Goal: Check status: Check status

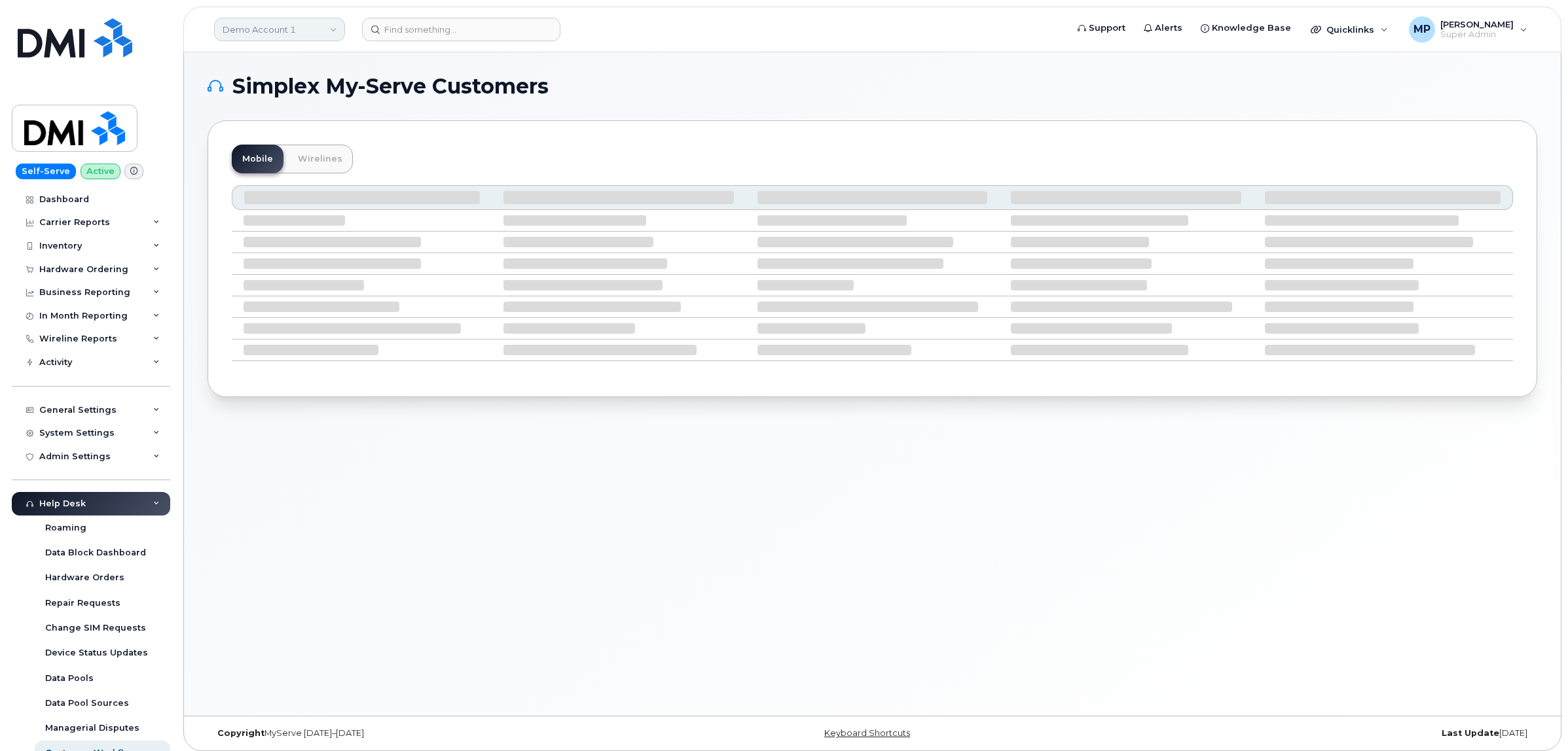
click at [289, 34] on link "Demo Account 1" at bounding box center [280, 29] width 131 height 23
type input "aecon"
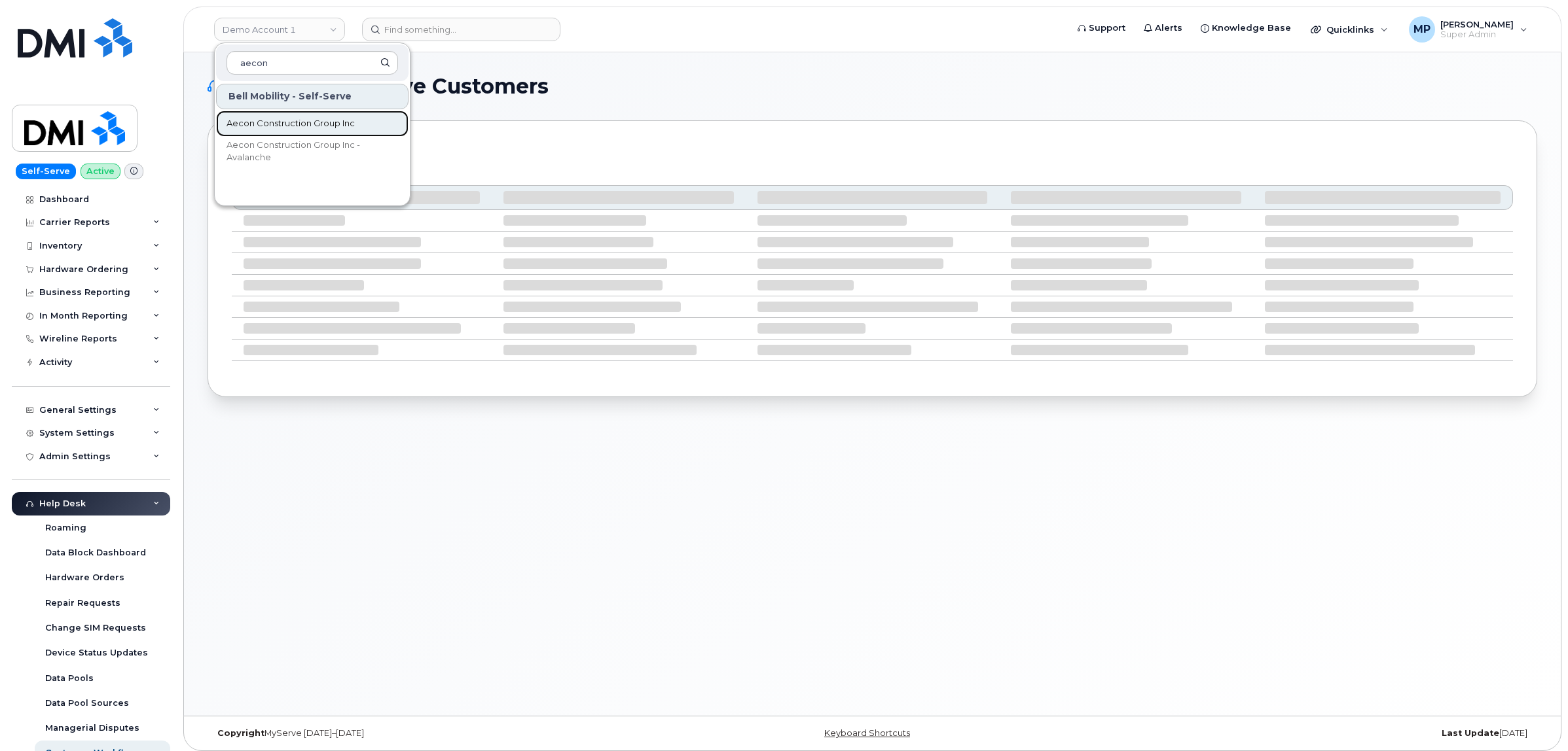
click at [296, 122] on span "Aecon Construction Group Inc" at bounding box center [291, 123] width 128 height 13
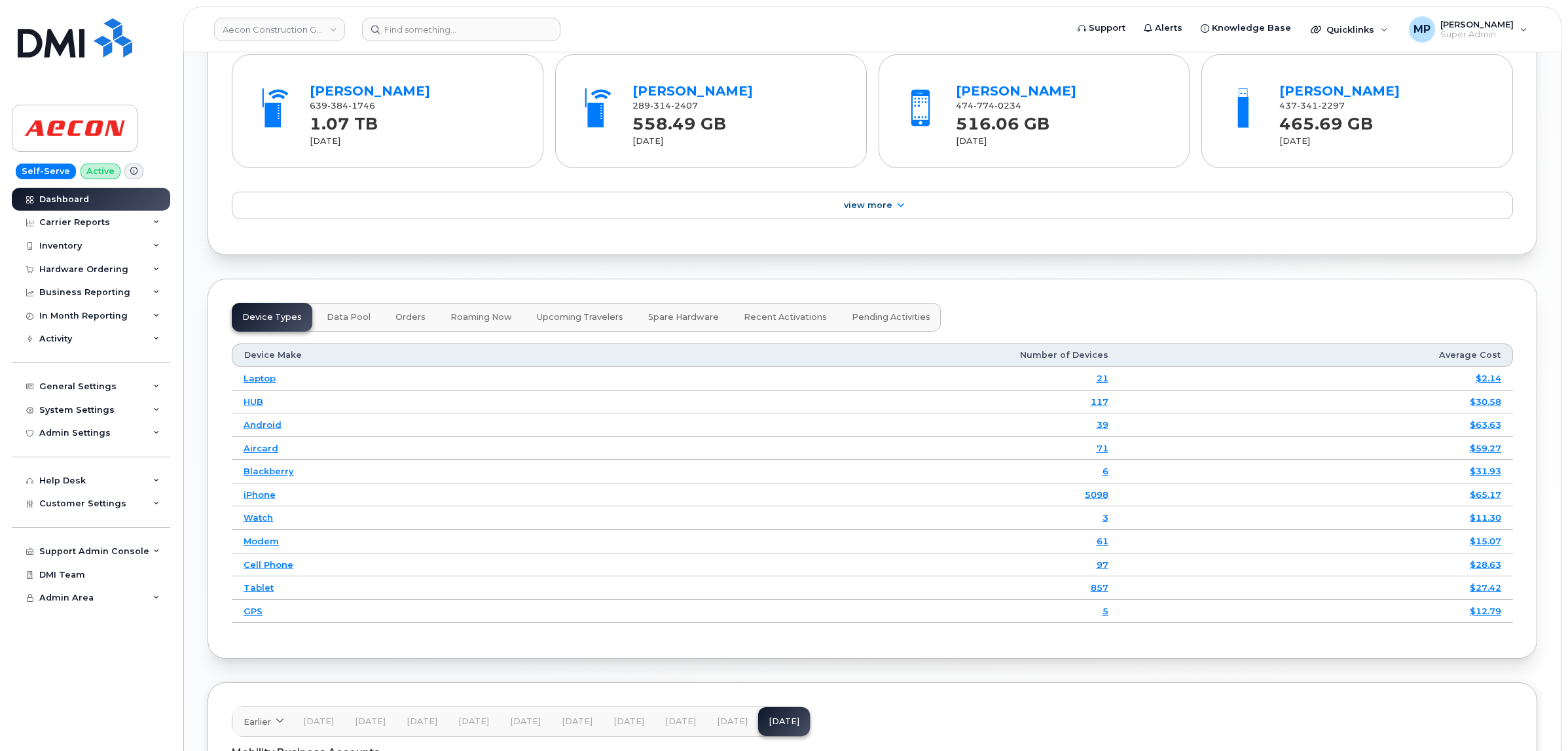
scroll to position [1391, 0]
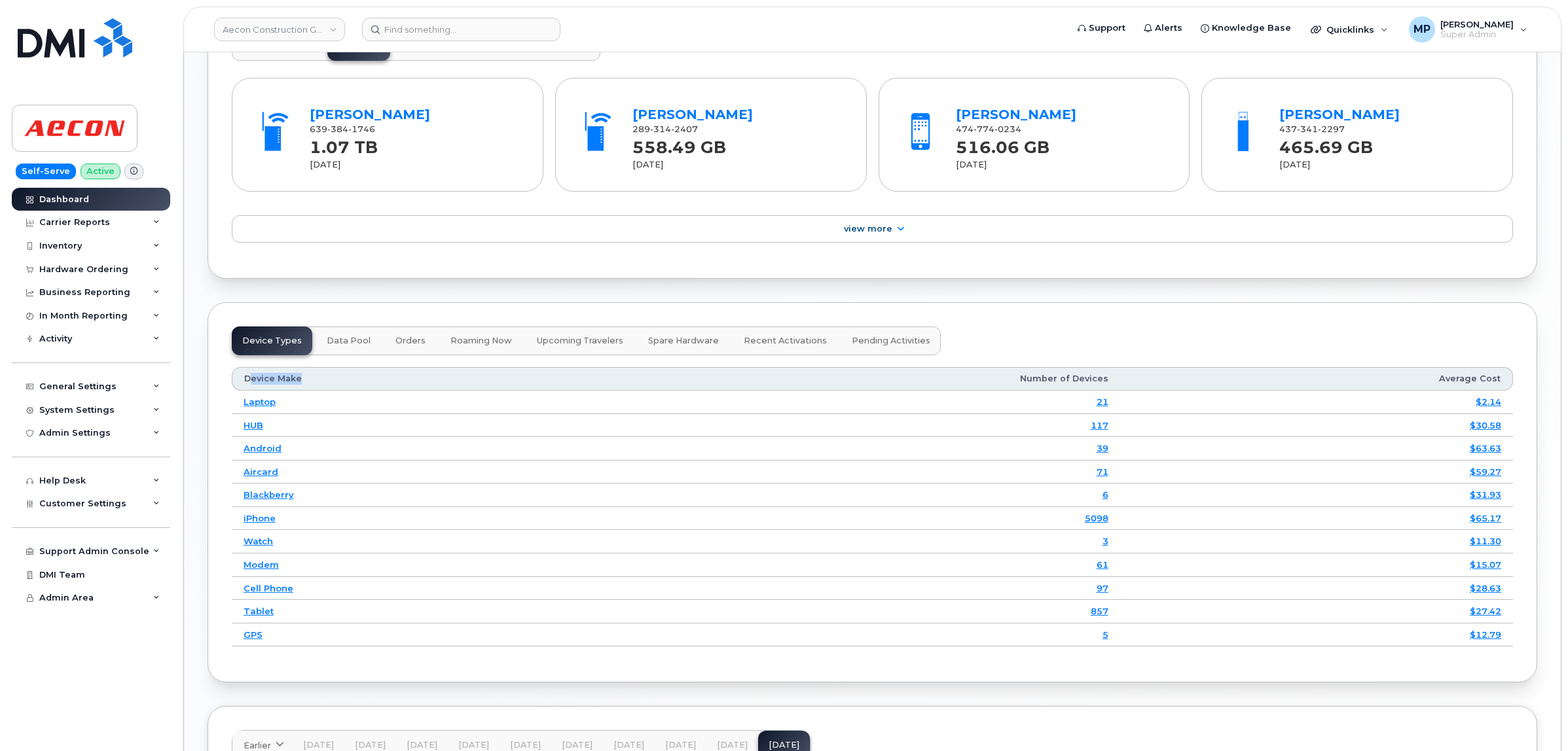
drag, startPoint x: 303, startPoint y: 381, endPoint x: 250, endPoint y: 385, distance: 53.2
click at [250, 385] on th "Device Make" at bounding box center [420, 379] width 376 height 23
click at [277, 387] on th "Device Make" at bounding box center [420, 379] width 376 height 23
drag, startPoint x: 318, startPoint y: 383, endPoint x: 309, endPoint y: 383, distance: 9.0
click at [312, 383] on th "Device Make" at bounding box center [420, 379] width 376 height 23
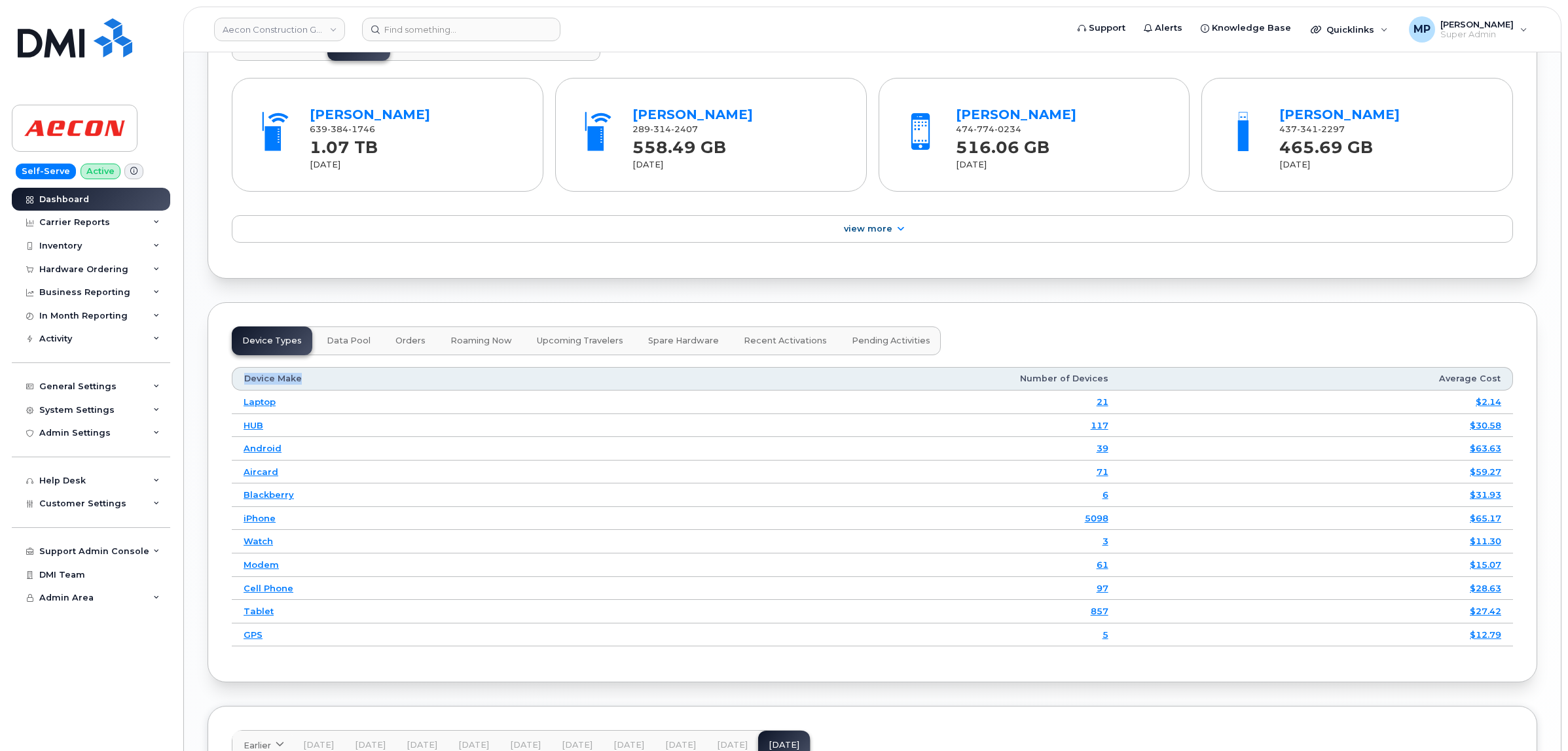
drag, startPoint x: 284, startPoint y: 383, endPoint x: 246, endPoint y: 387, distance: 38.2
click at [246, 387] on th "Device Make" at bounding box center [420, 379] width 376 height 23
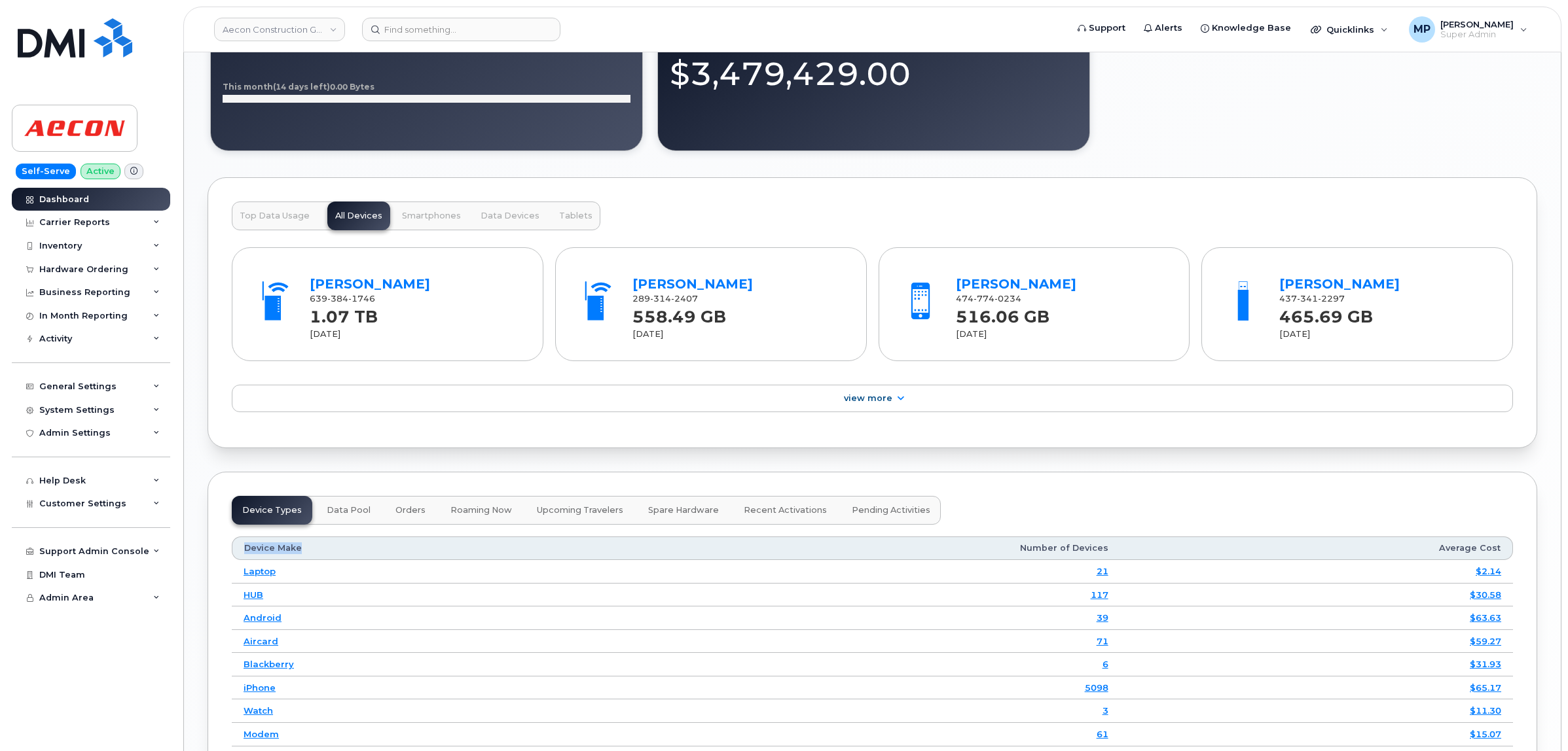
scroll to position [1467, 0]
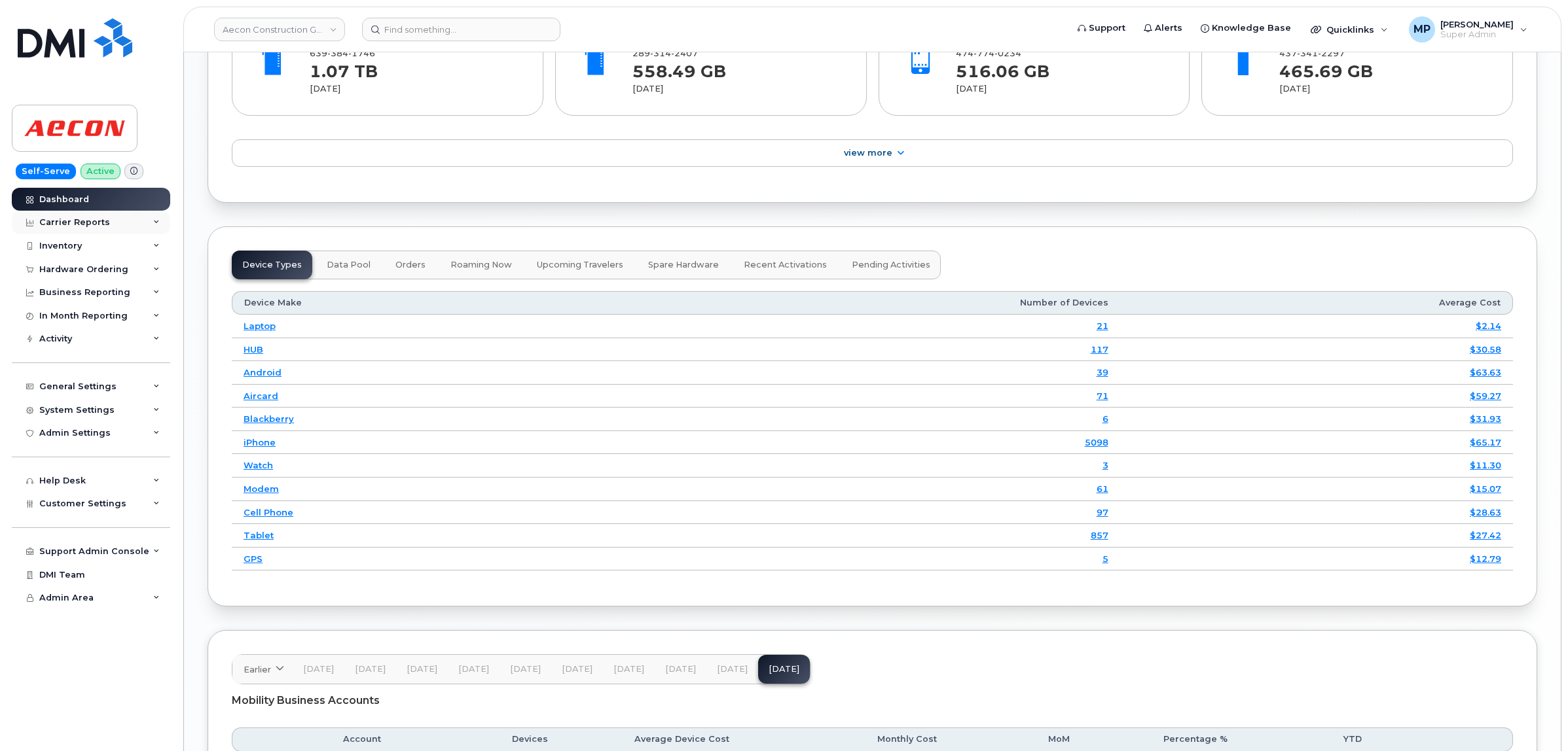
click at [66, 226] on div "Carrier Reports" at bounding box center [74, 222] width 70 height 11
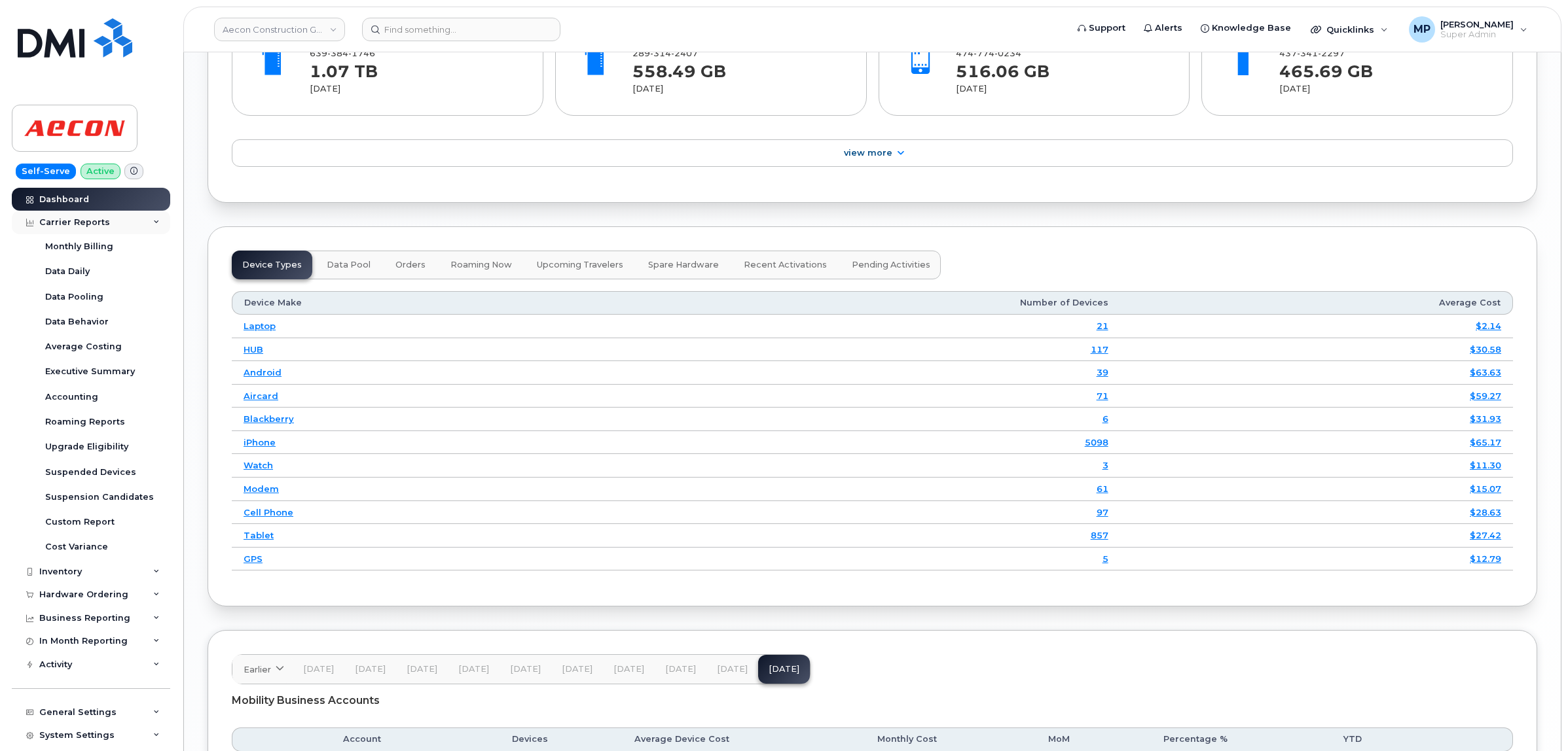
click at [69, 220] on div "Carrier Reports" at bounding box center [74, 222] width 70 height 11
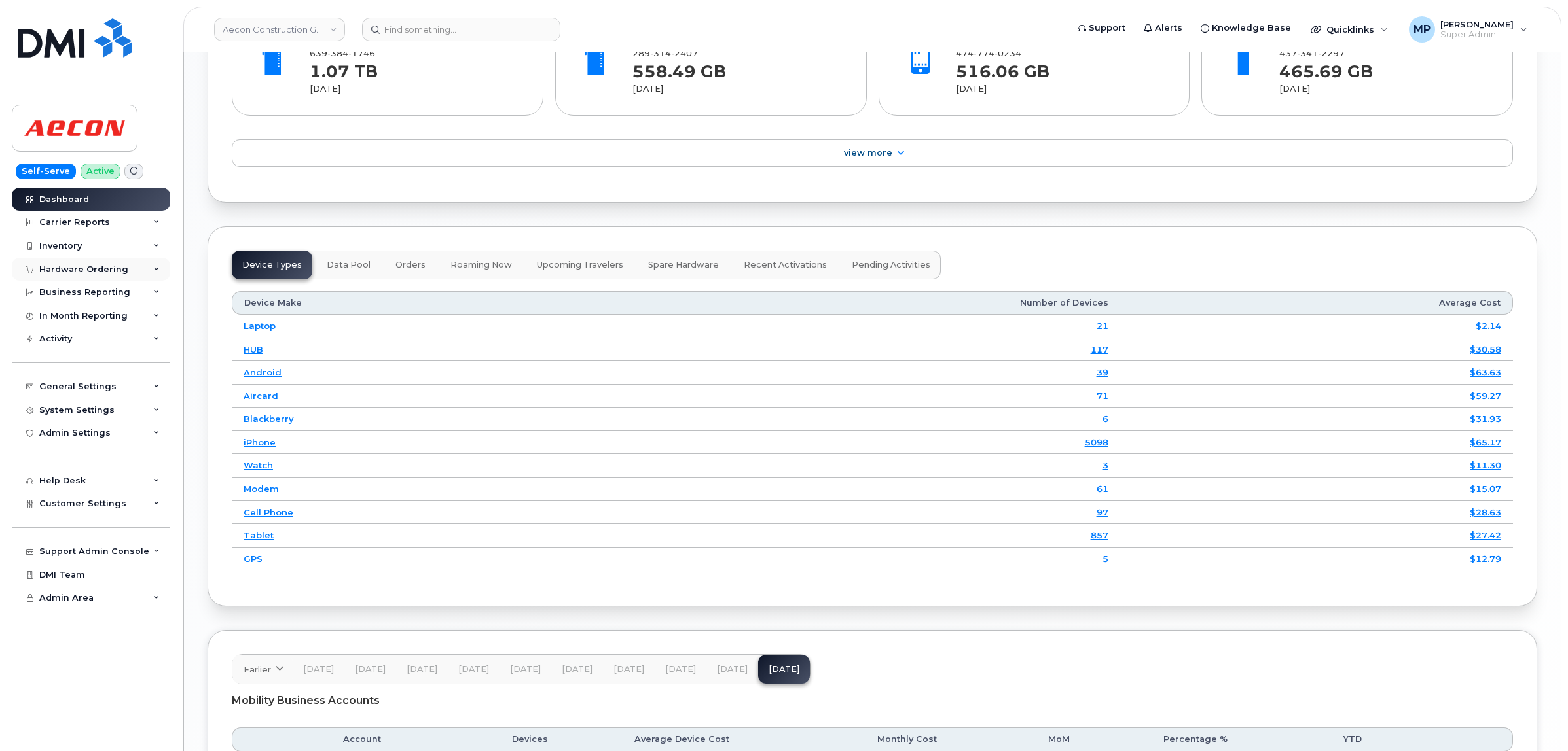
click at [67, 267] on div "Hardware Ordering" at bounding box center [83, 269] width 89 height 11
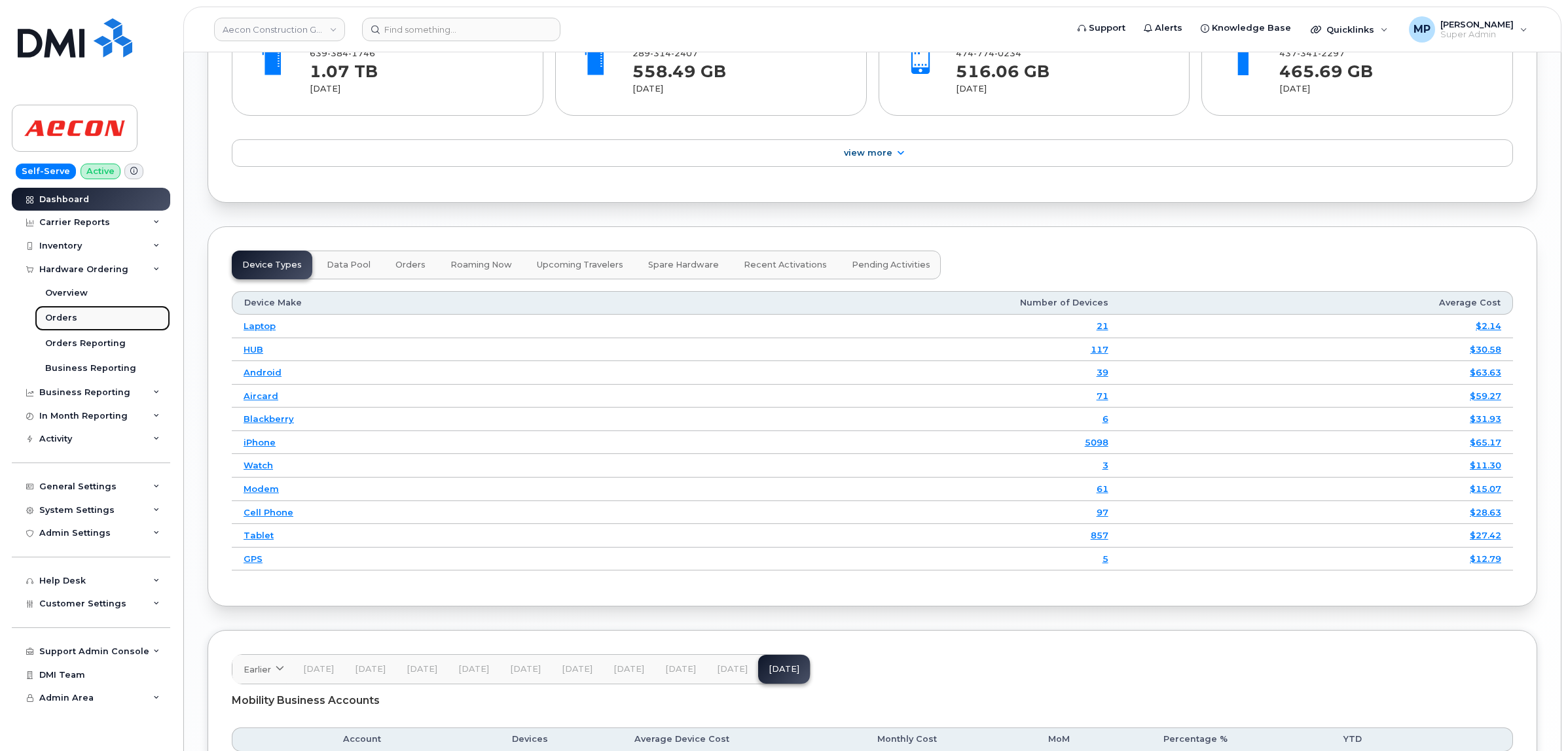
click at [56, 312] on link "Orders" at bounding box center [102, 318] width 136 height 24
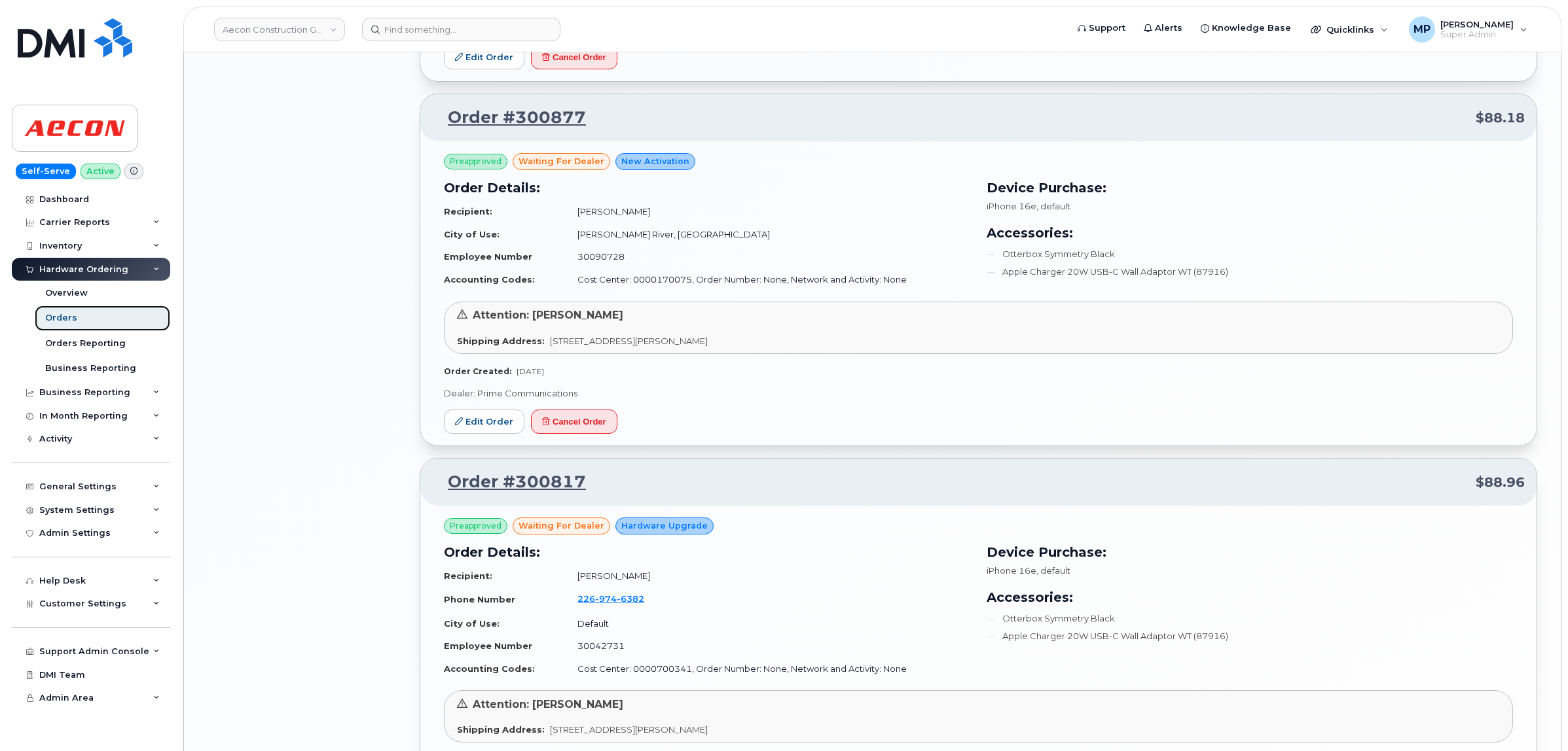
scroll to position [2493, 0]
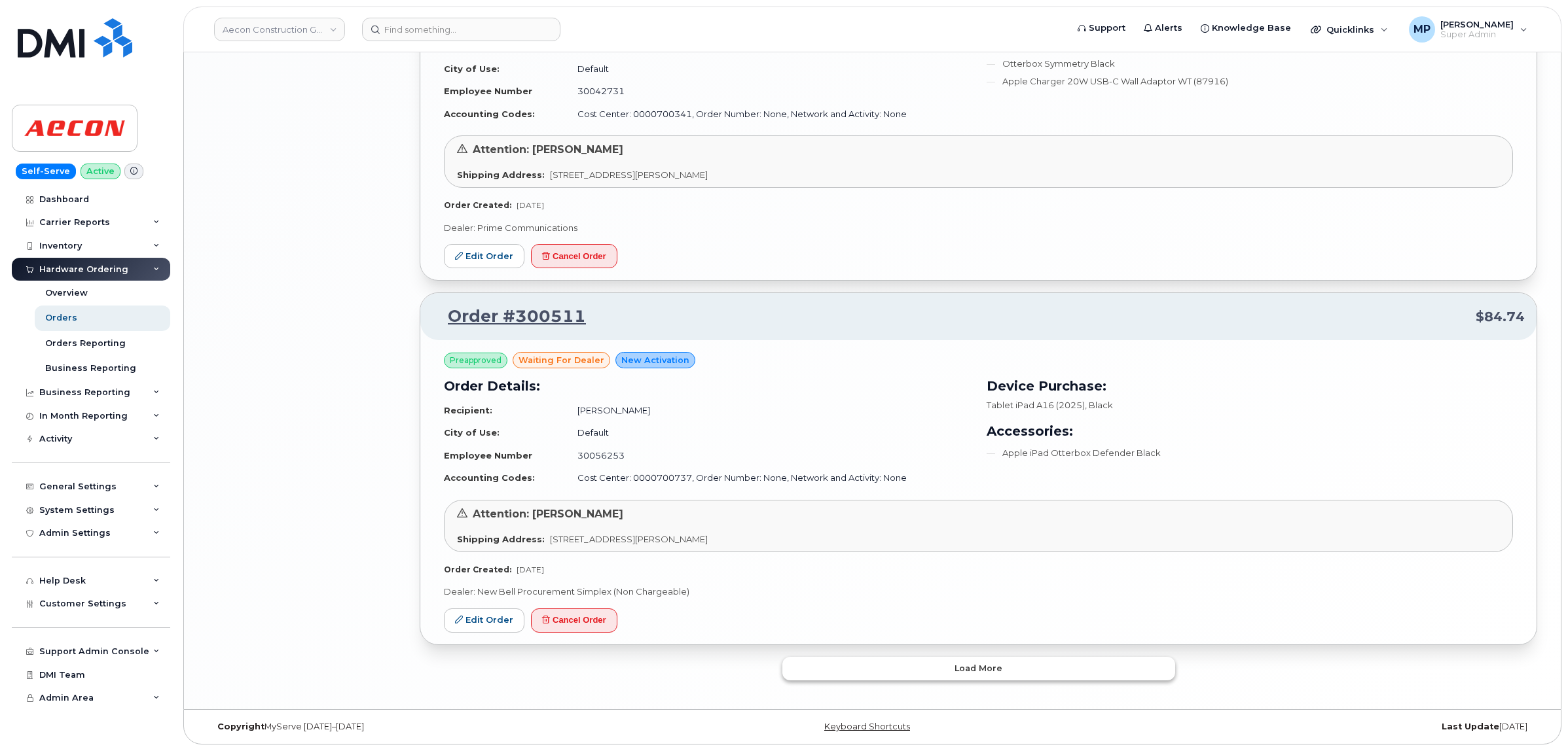
click at [878, 665] on button "Load more" at bounding box center [979, 669] width 393 height 23
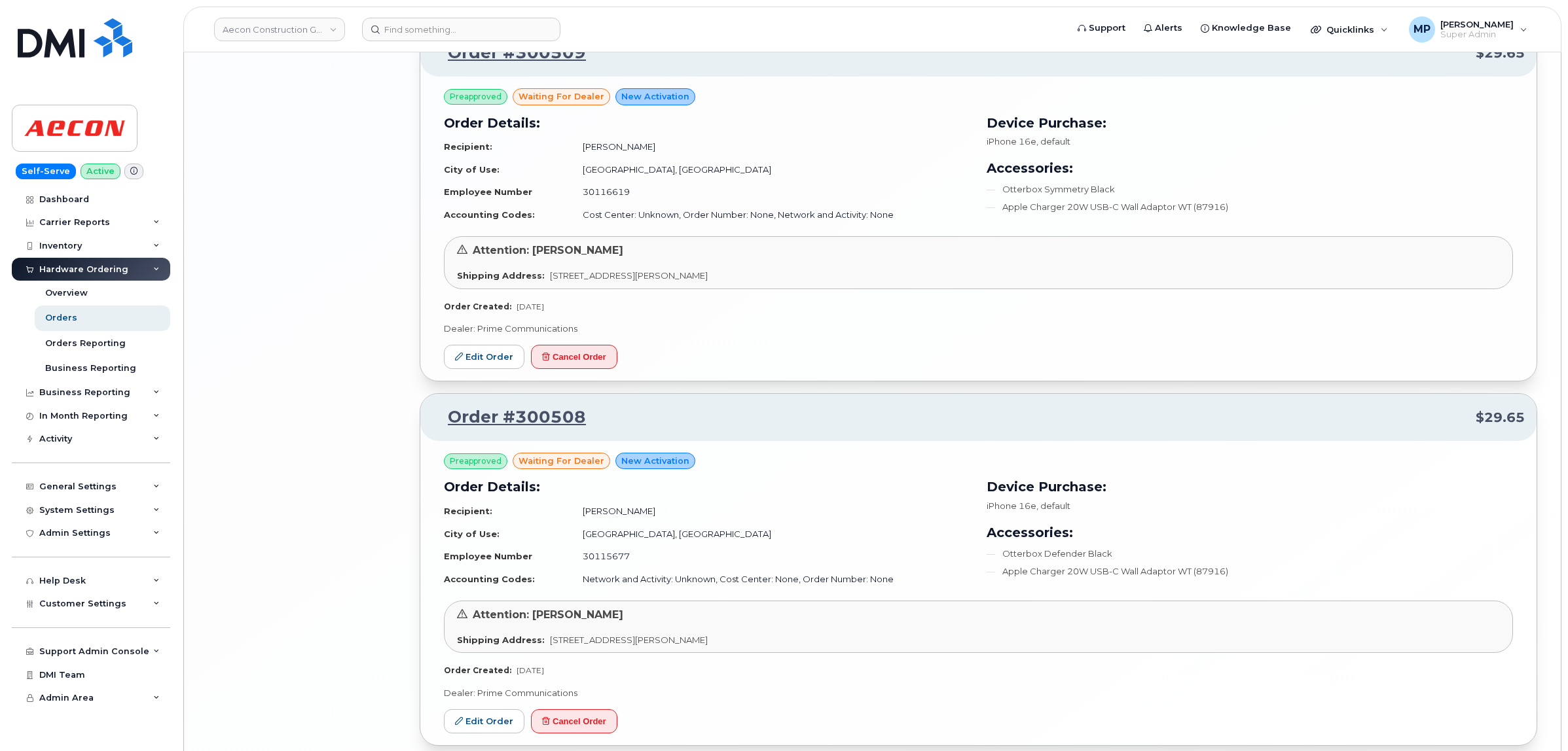
scroll to position [3559, 0]
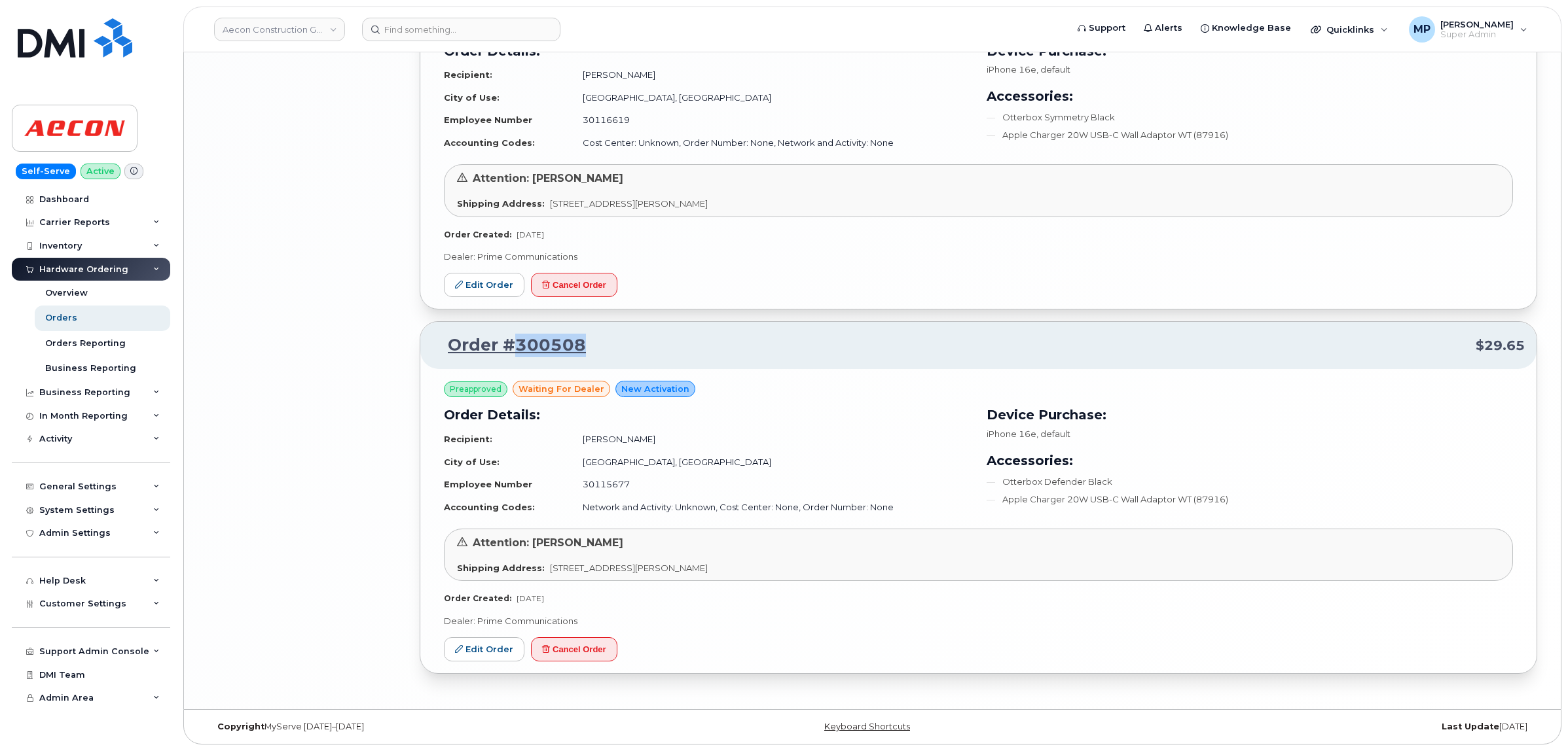
drag, startPoint x: 589, startPoint y: 352, endPoint x: 517, endPoint y: 347, distance: 72.2
click at [517, 347] on p "Order #300508 $29.65" at bounding box center [978, 345] width 1093 height 23
copy link "300508"
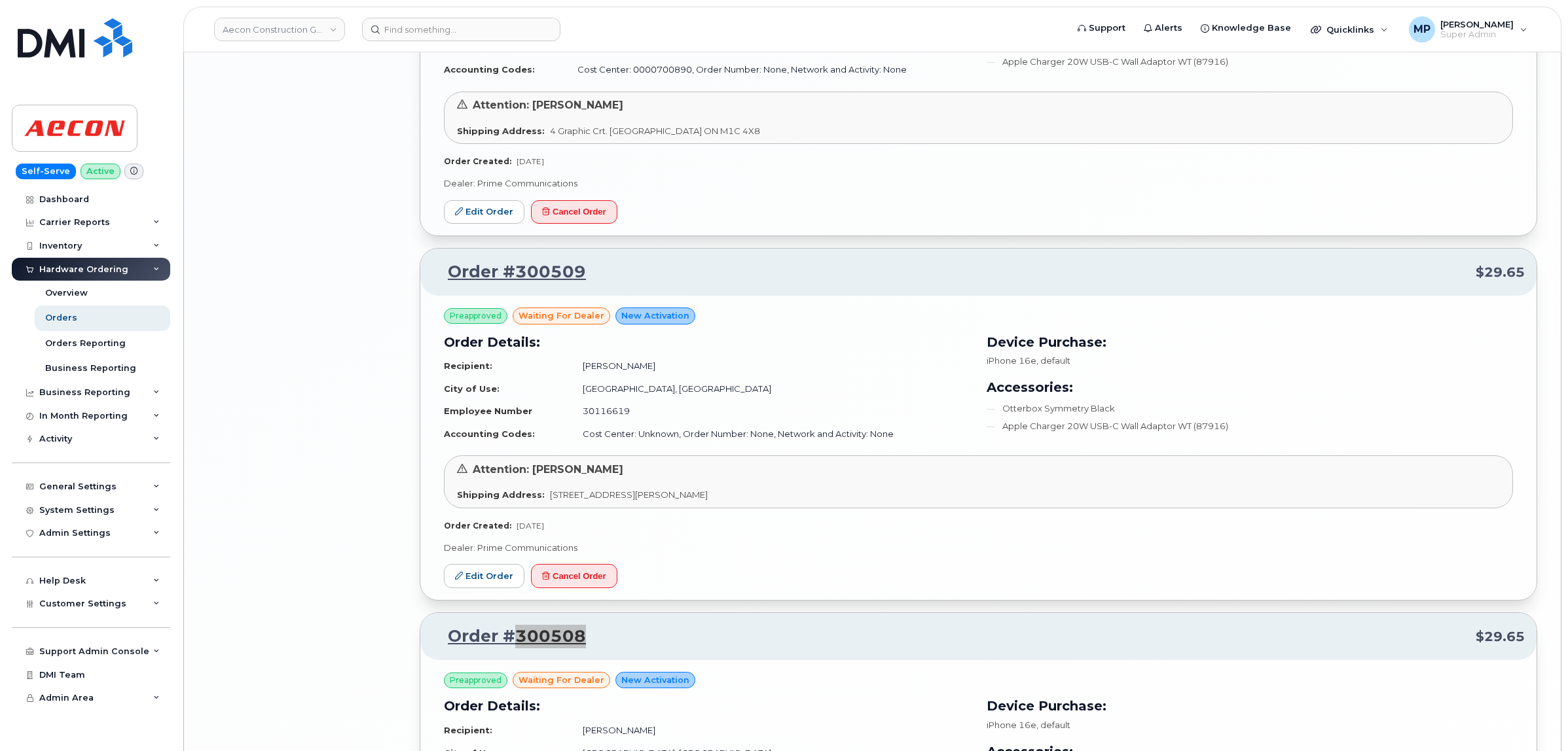
scroll to position [3232, 0]
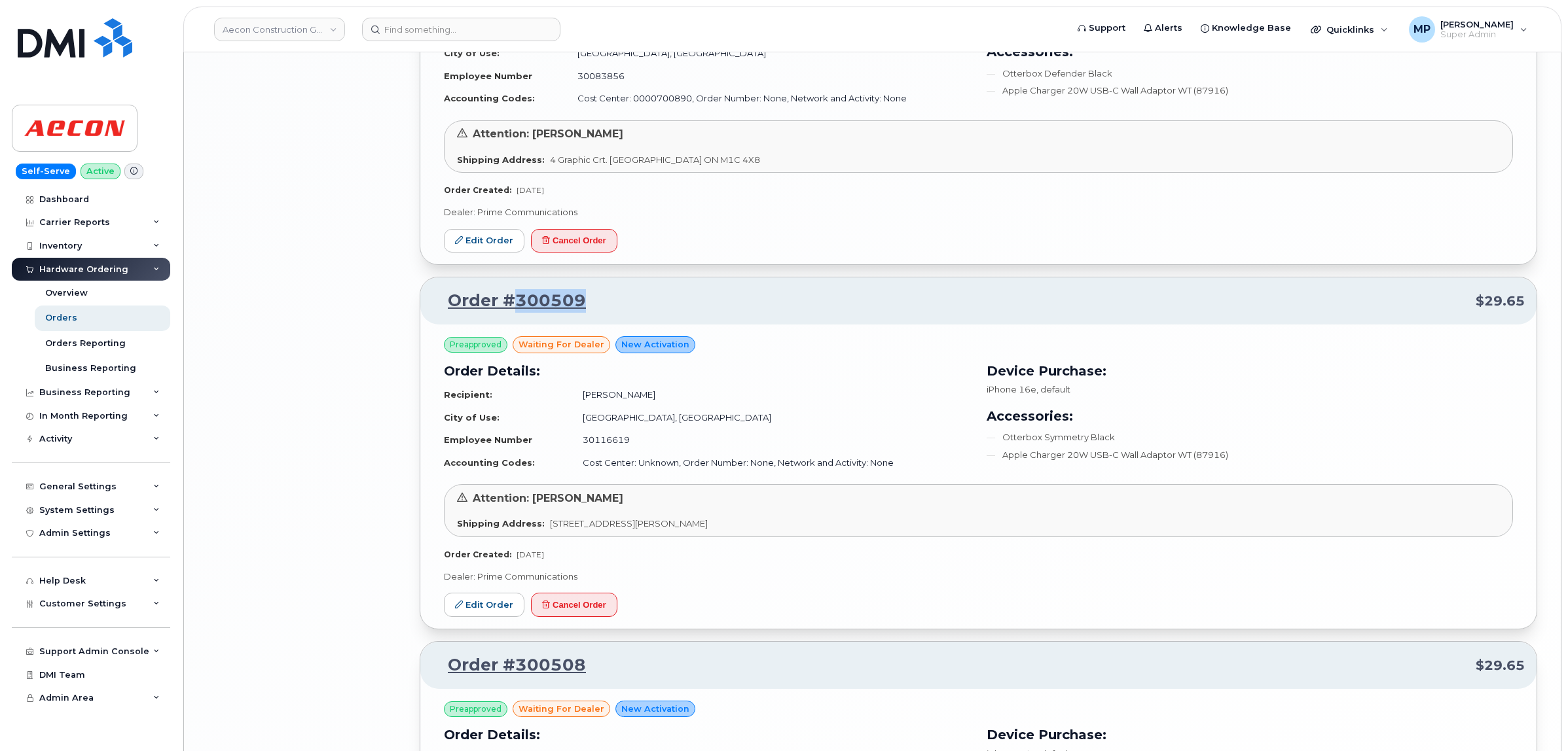
drag, startPoint x: 584, startPoint y: 310, endPoint x: 517, endPoint y: 312, distance: 67.0
click at [517, 312] on p "Order #300509 $29.65" at bounding box center [978, 301] width 1093 height 23
copy link "300509"
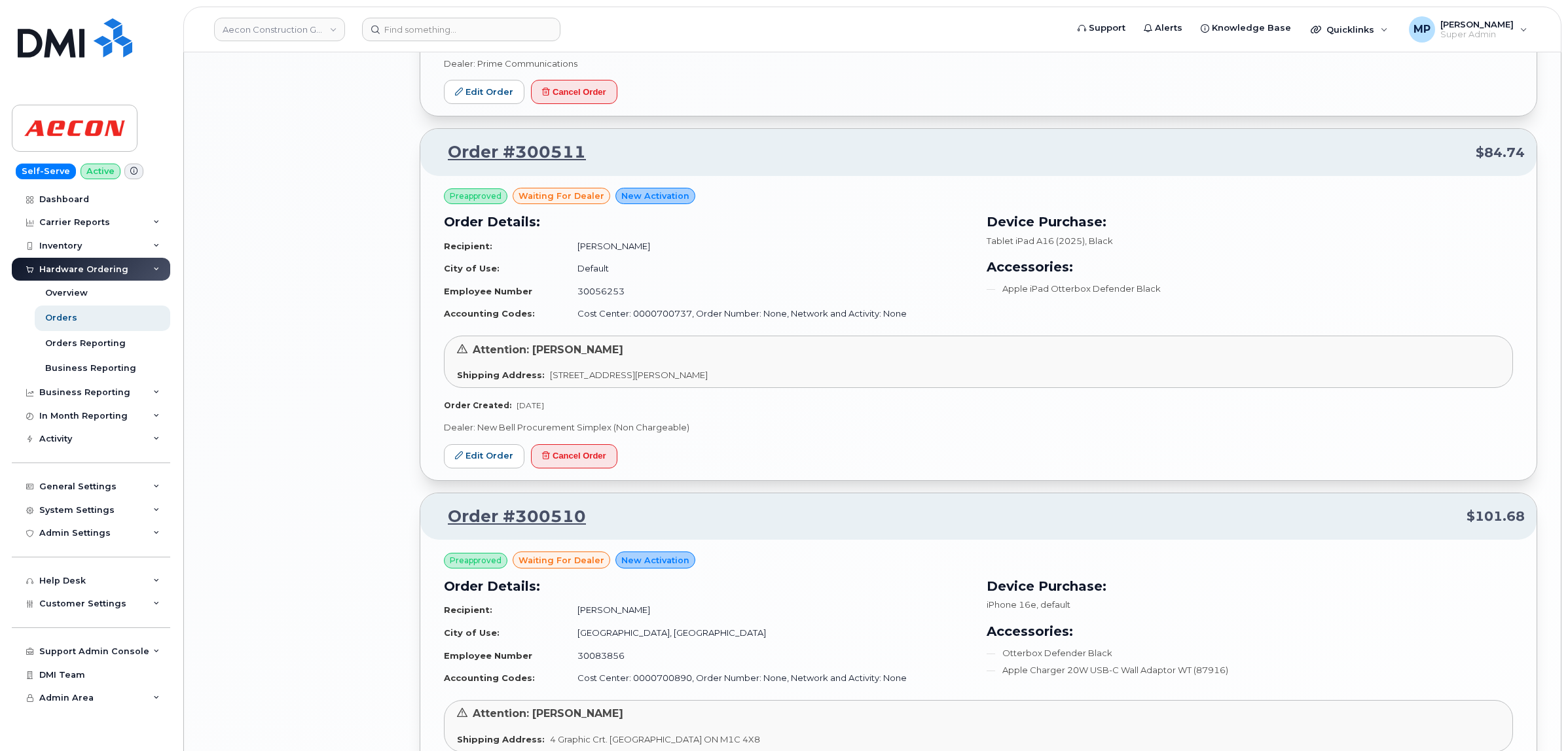
scroll to position [2660, 0]
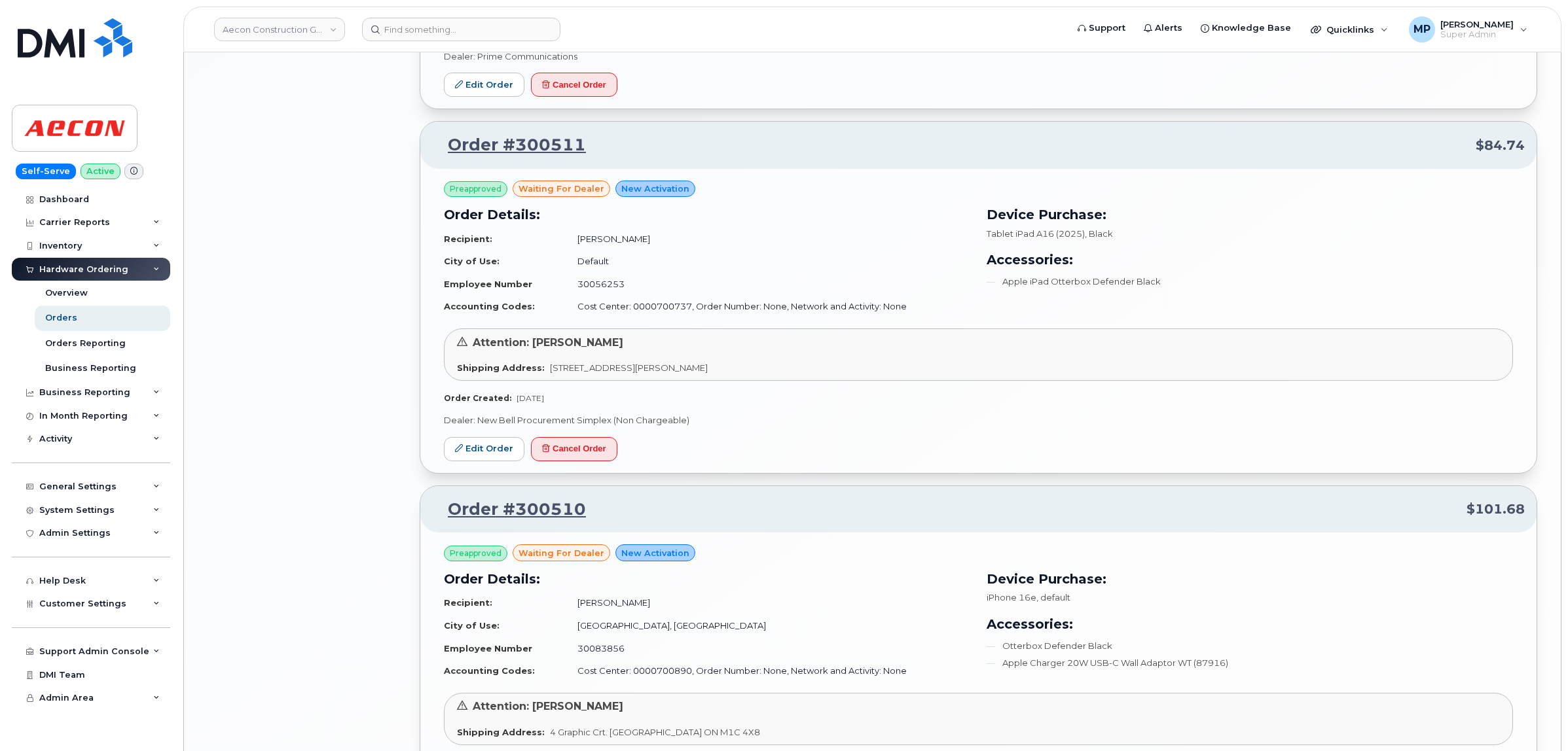
click at [855, 417] on div "Preapproved waiting for dealer New Activation Order Details: Recipient: Huzefa …" at bounding box center [978, 321] width 1116 height 304
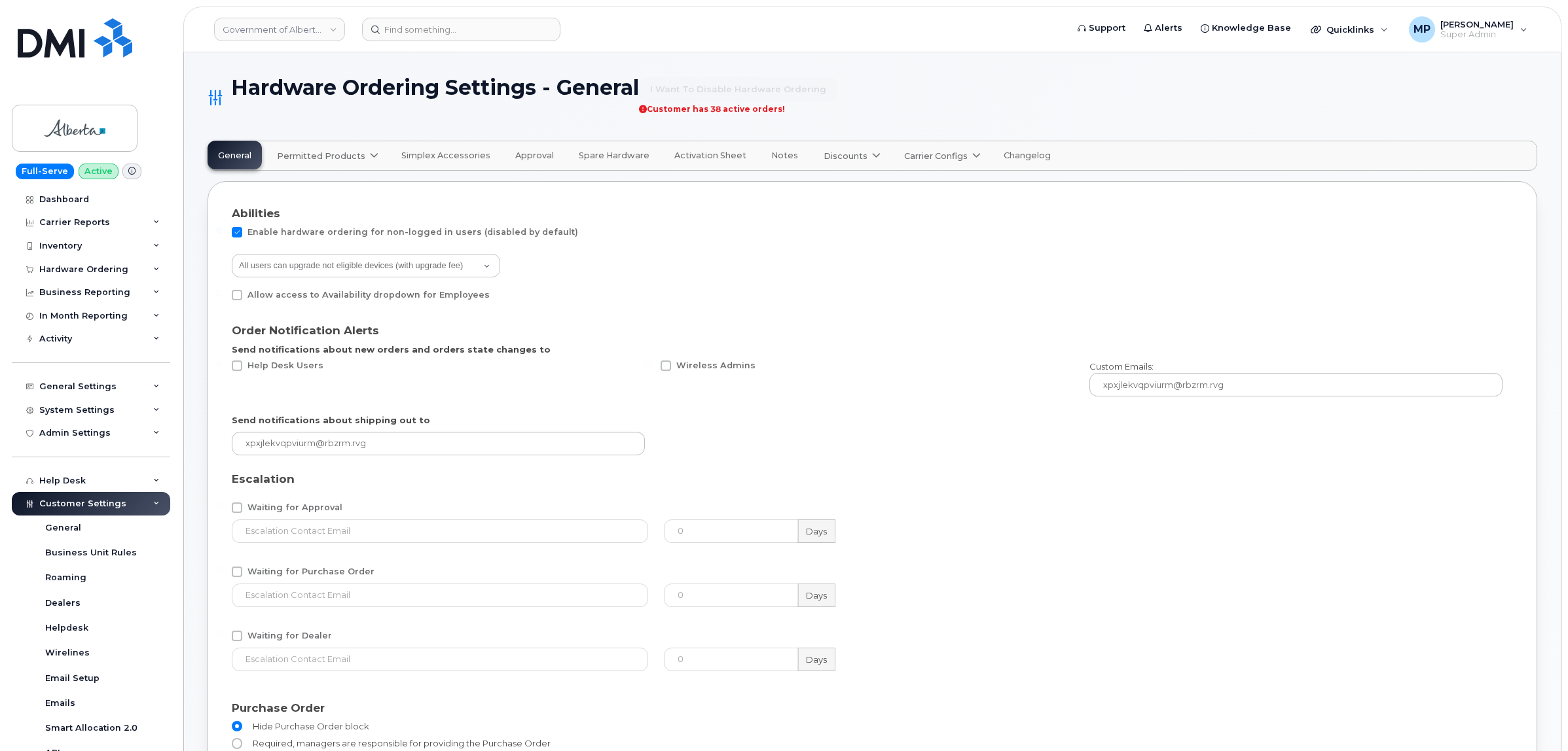
select select "admins"
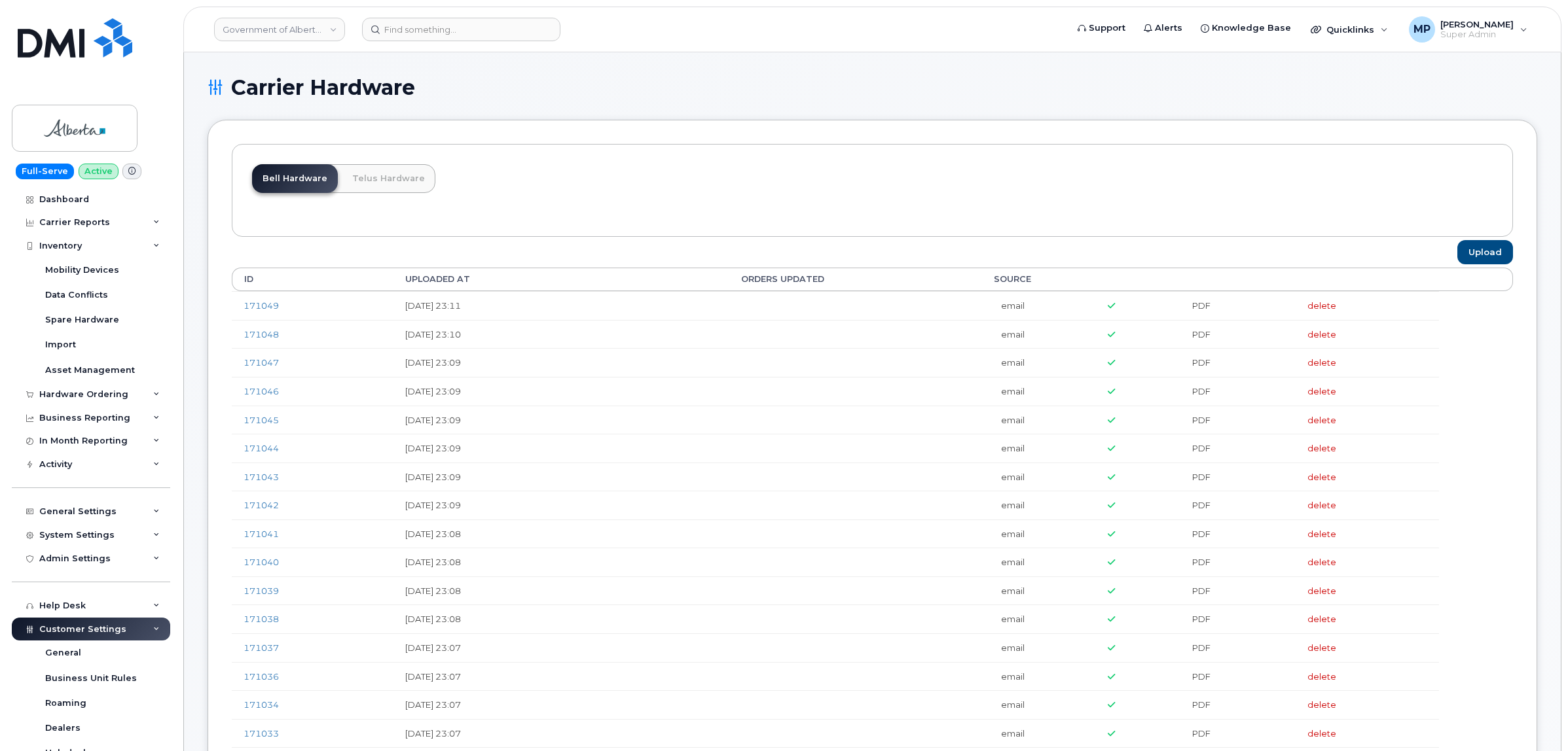
scroll to position [389, 0]
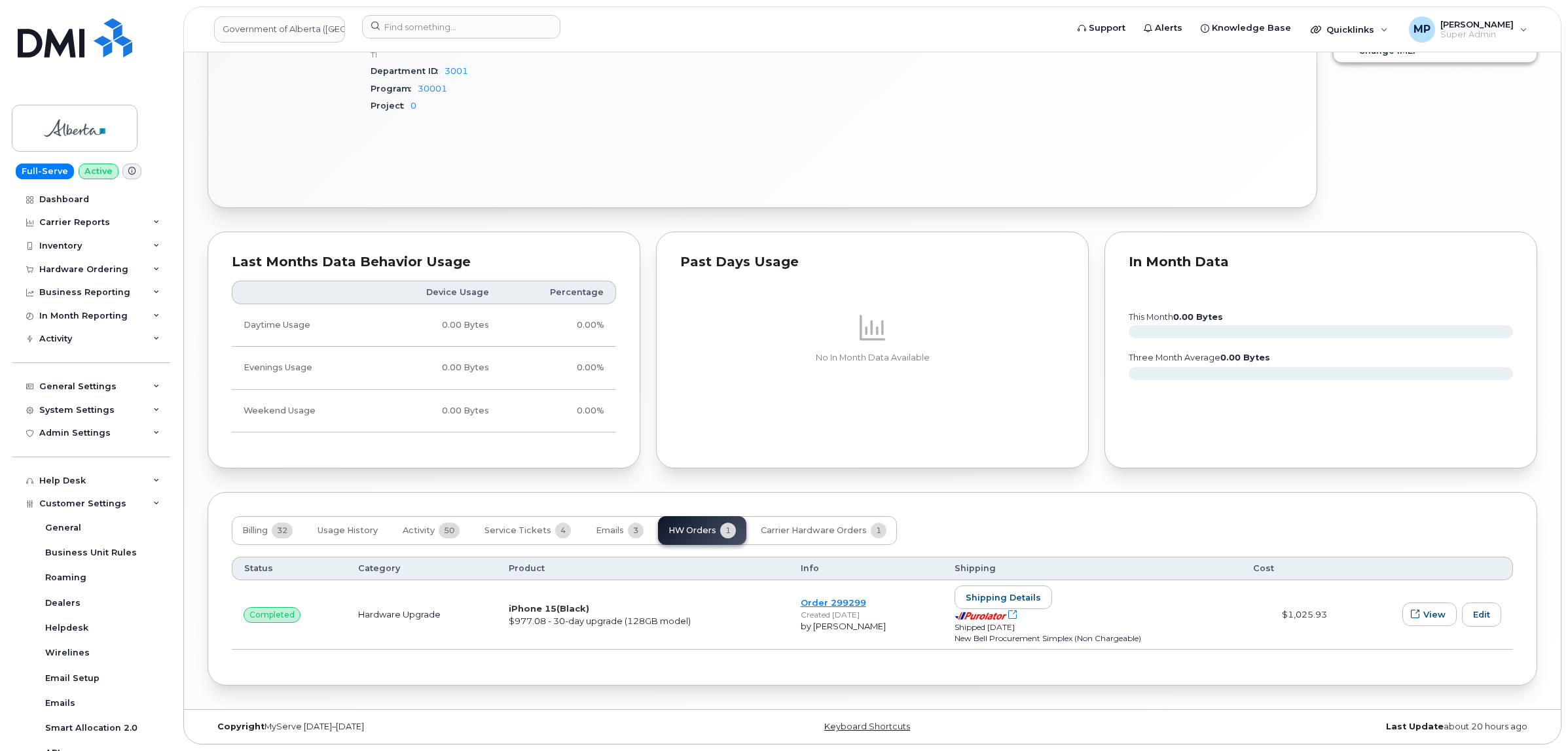
scroll to position [264, 0]
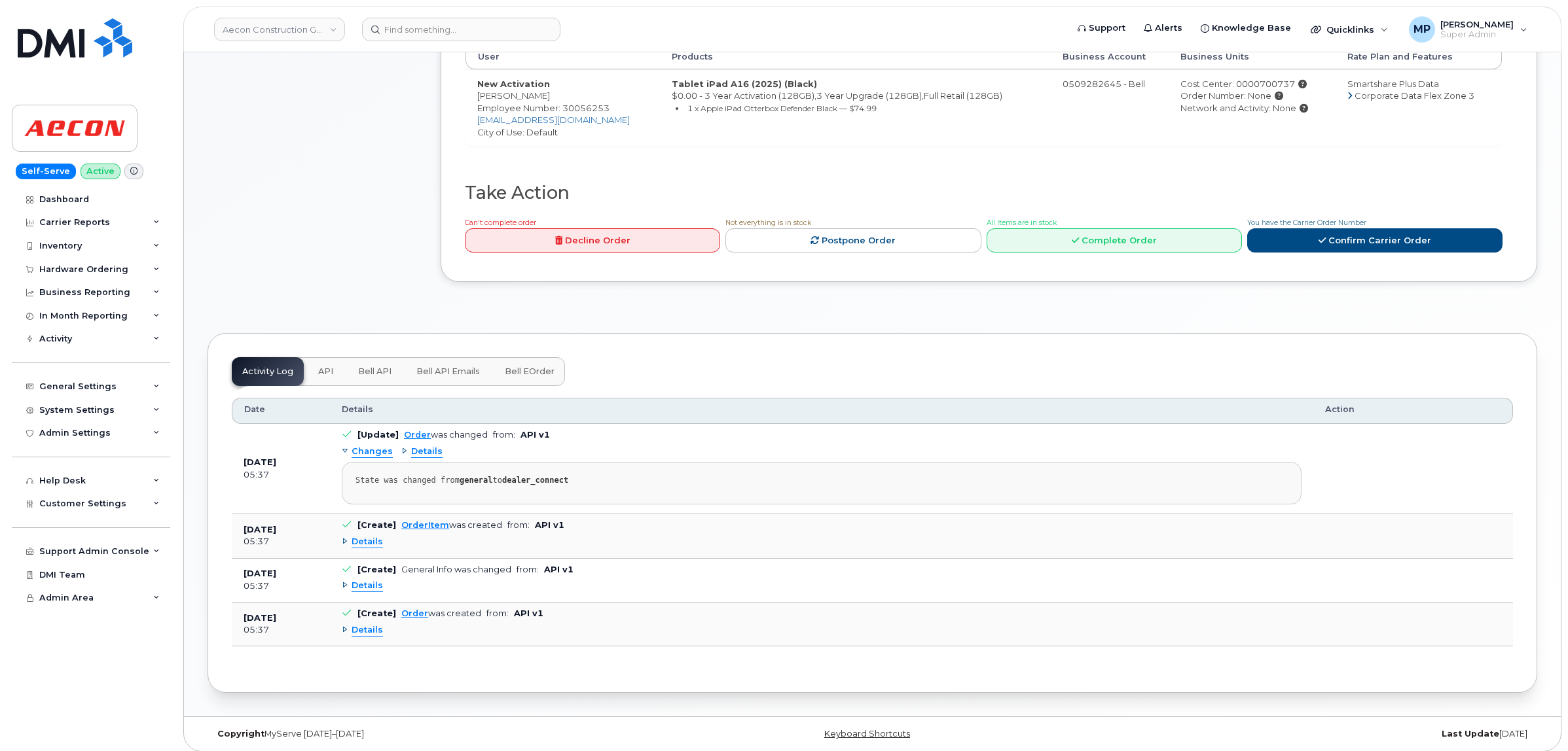
scroll to position [391, 0]
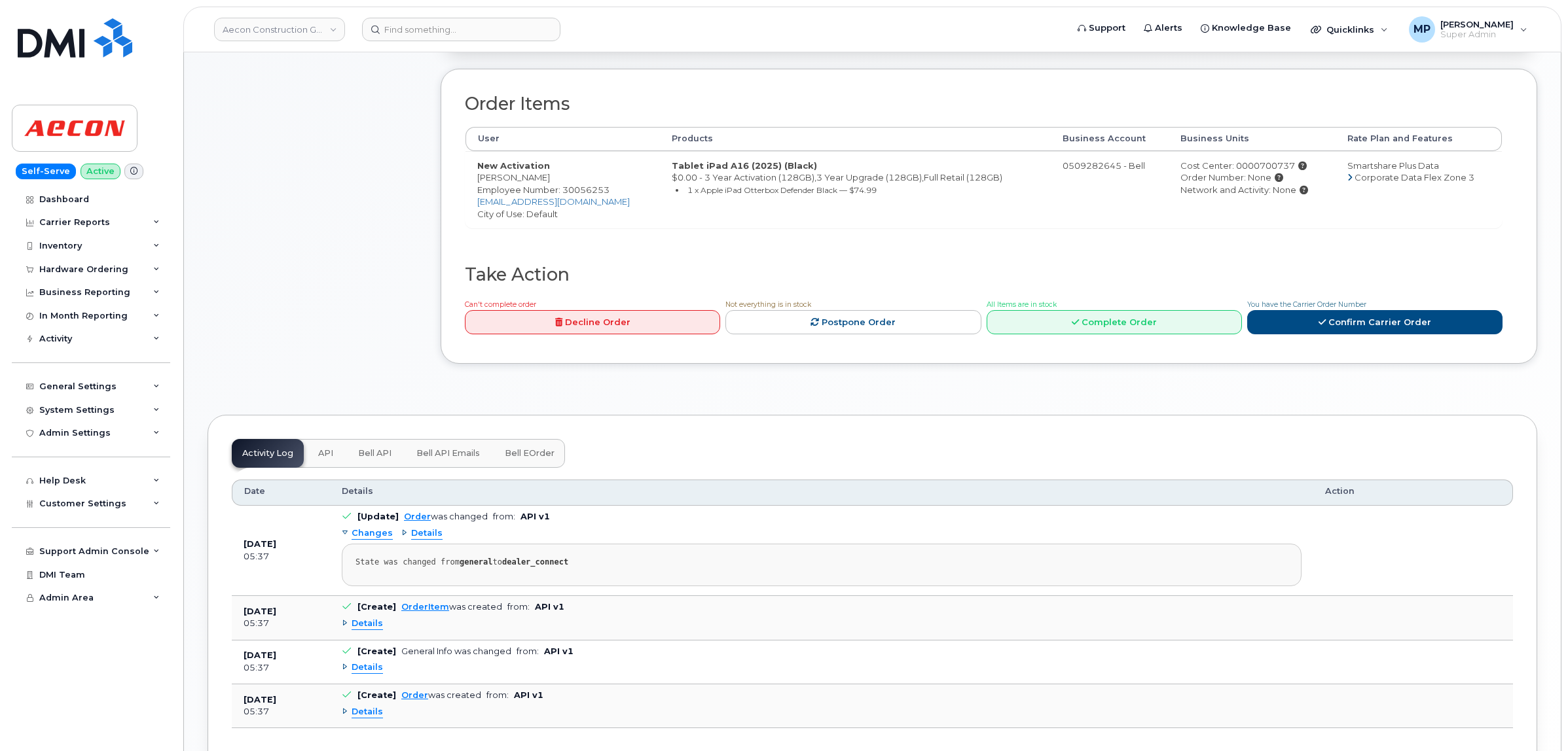
click at [323, 233] on div "Comments Leave Comment" at bounding box center [312, 90] width 209 height 587
click at [613, 94] on h2 "Order Items" at bounding box center [983, 104] width 1038 height 20
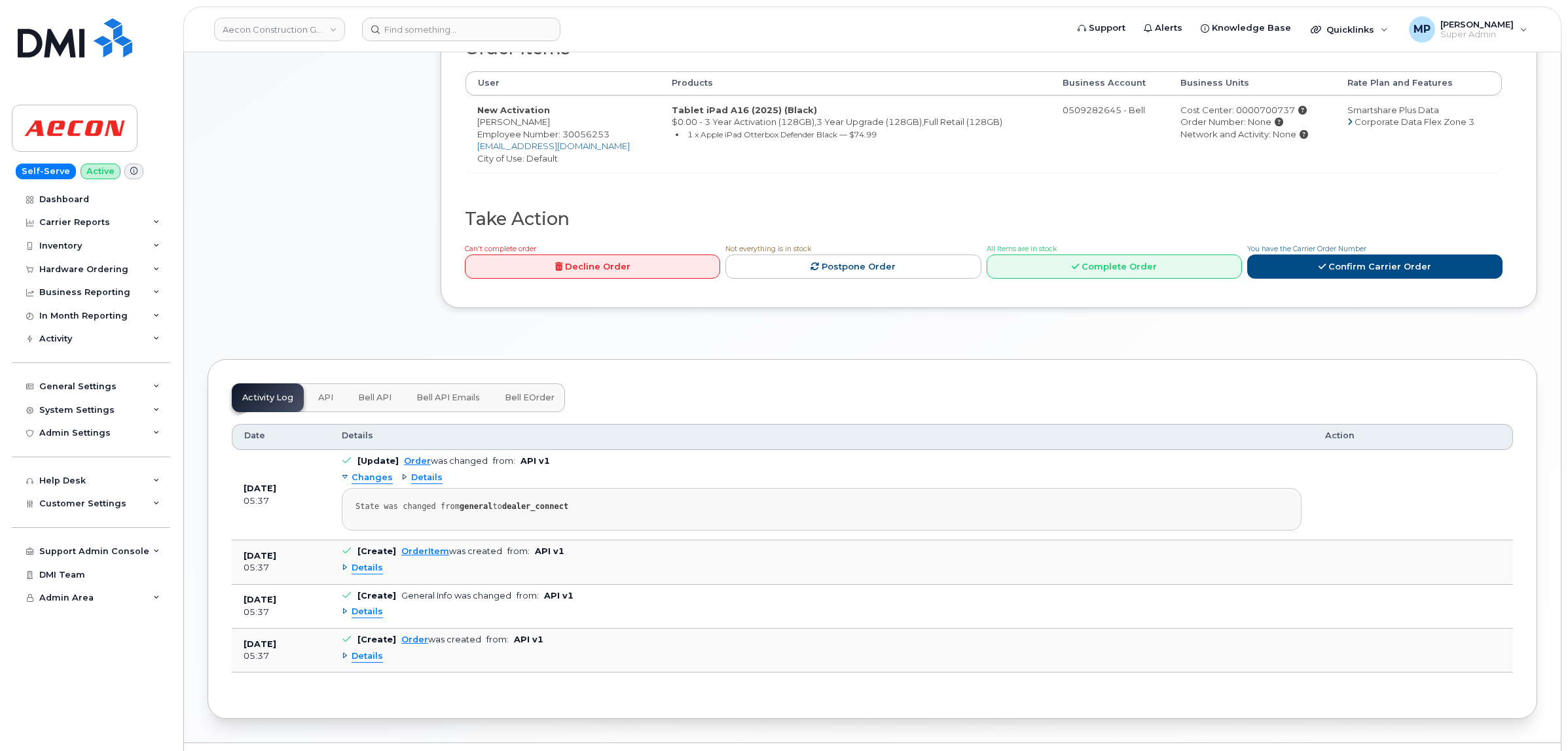
scroll to position [472, 0]
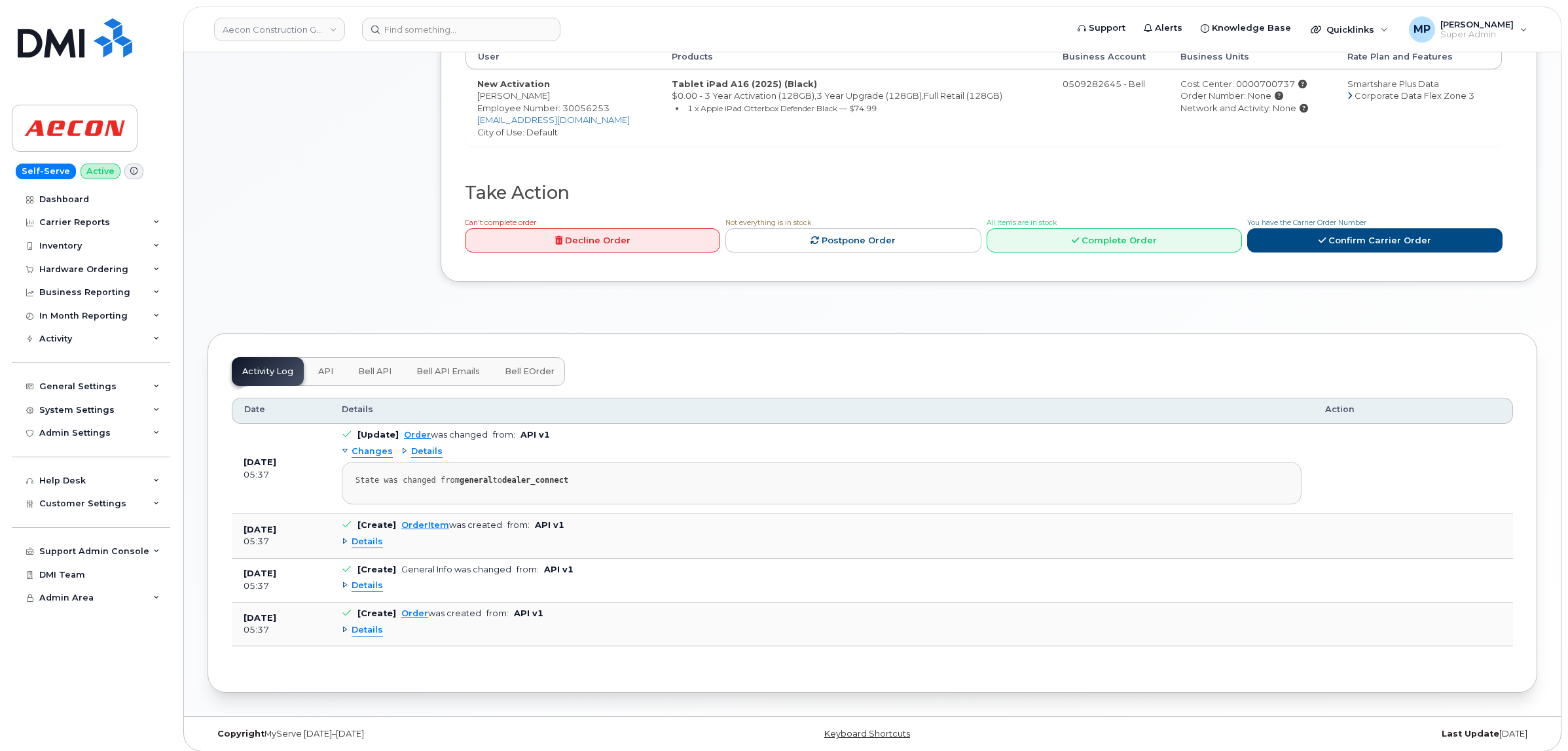
click at [322, 367] on span "API" at bounding box center [325, 372] width 15 height 11
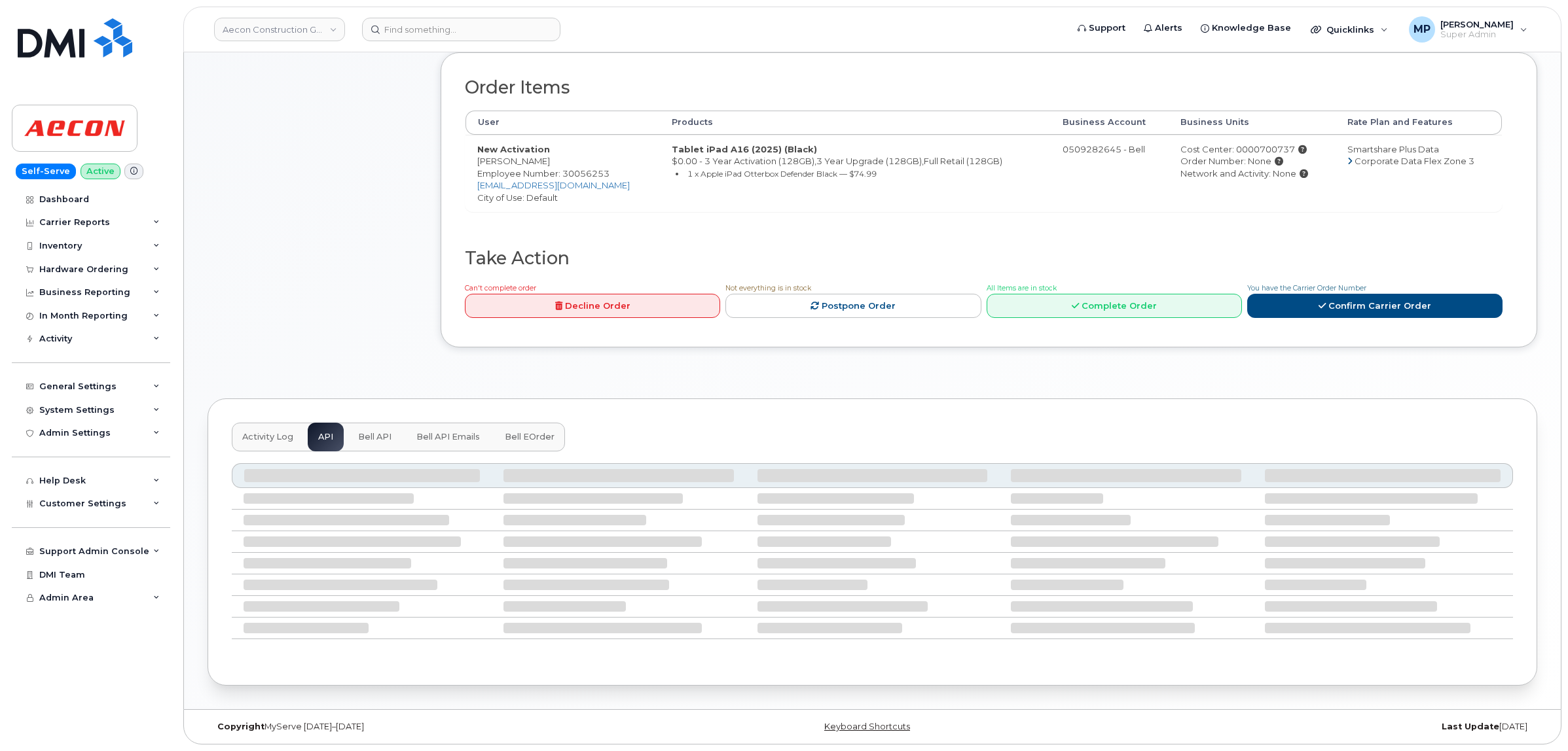
scroll to position [399, 0]
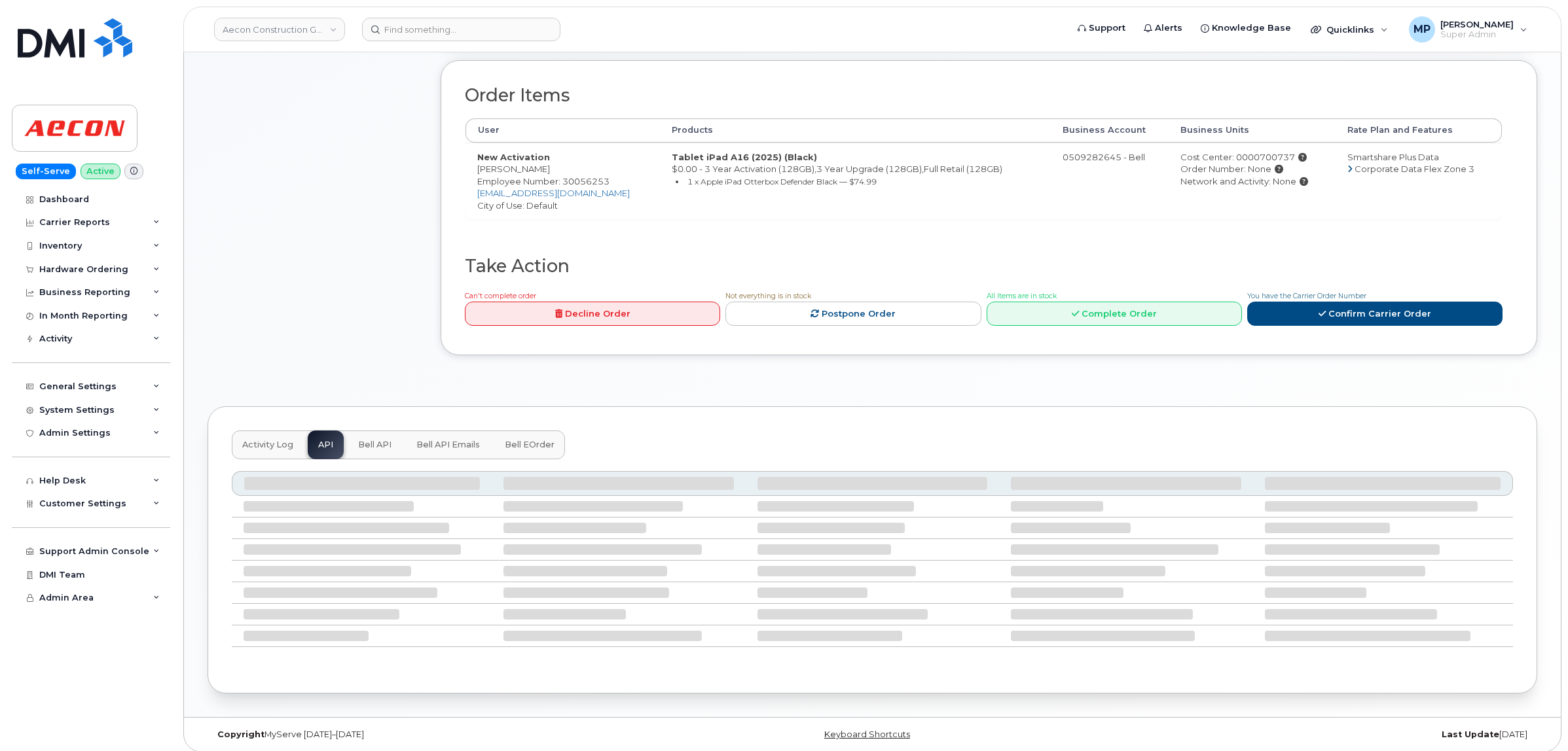
click at [374, 440] on span "Bell API" at bounding box center [375, 445] width 33 height 11
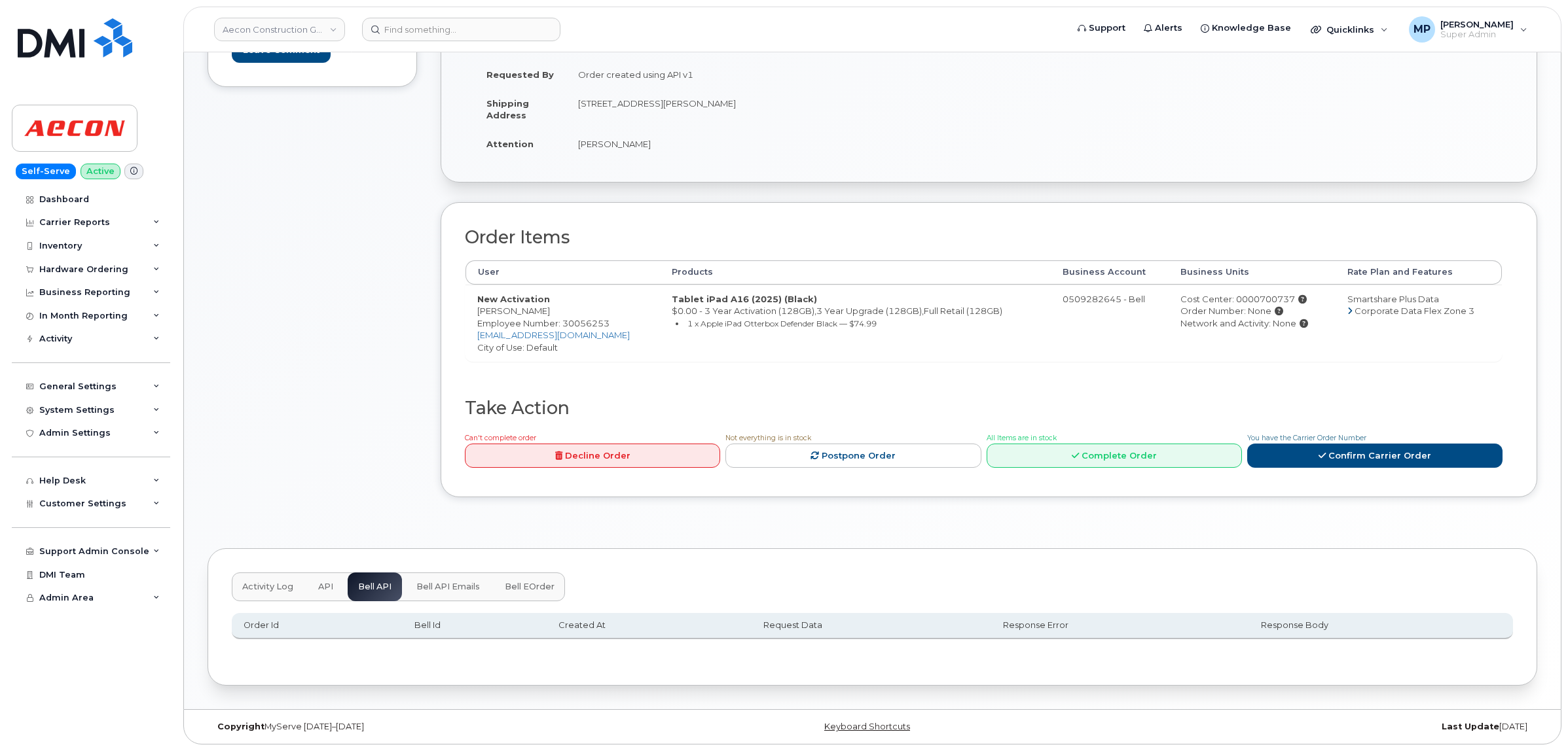
scroll to position [247, 0]
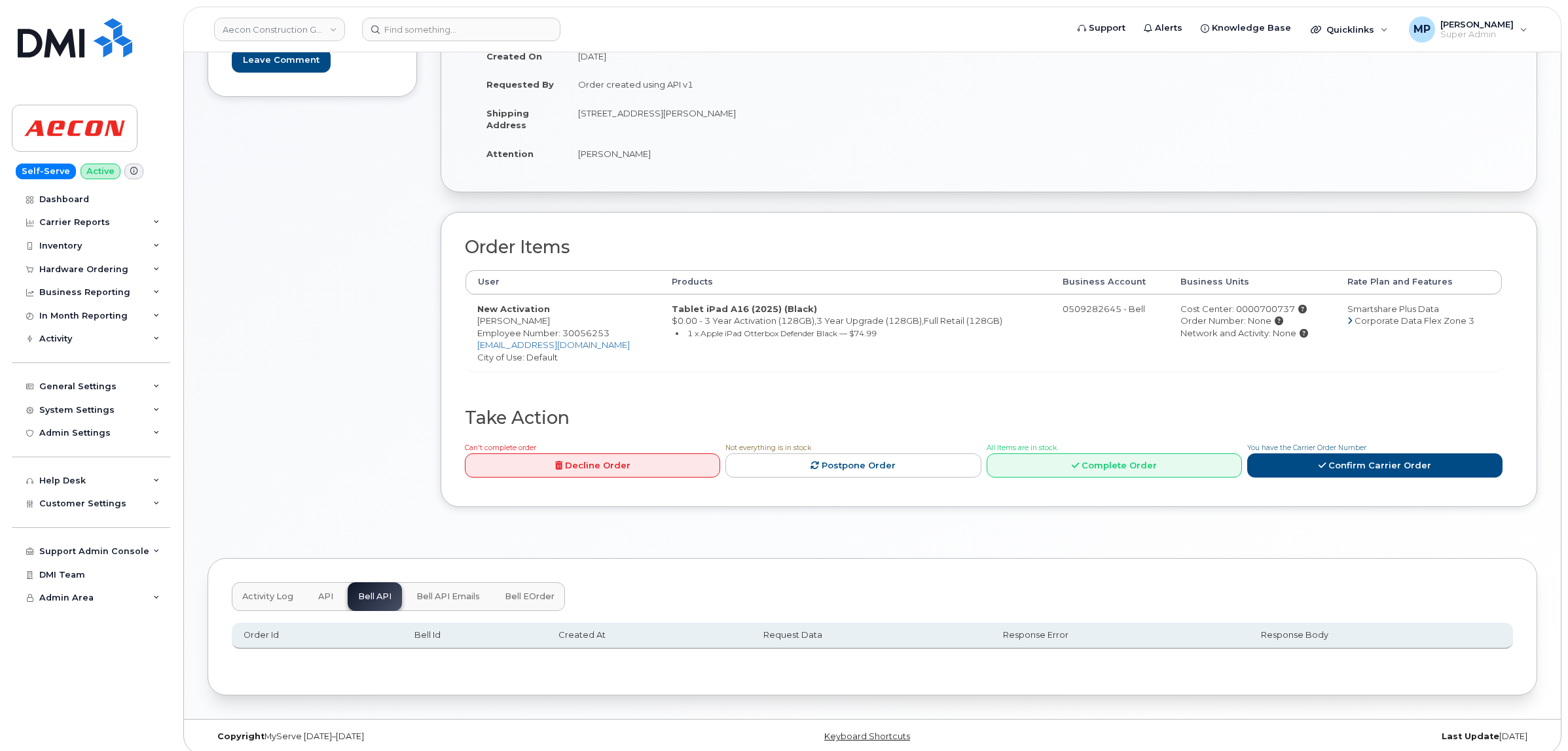
click at [443, 592] on span "Bell API Emails" at bounding box center [448, 596] width 64 height 11
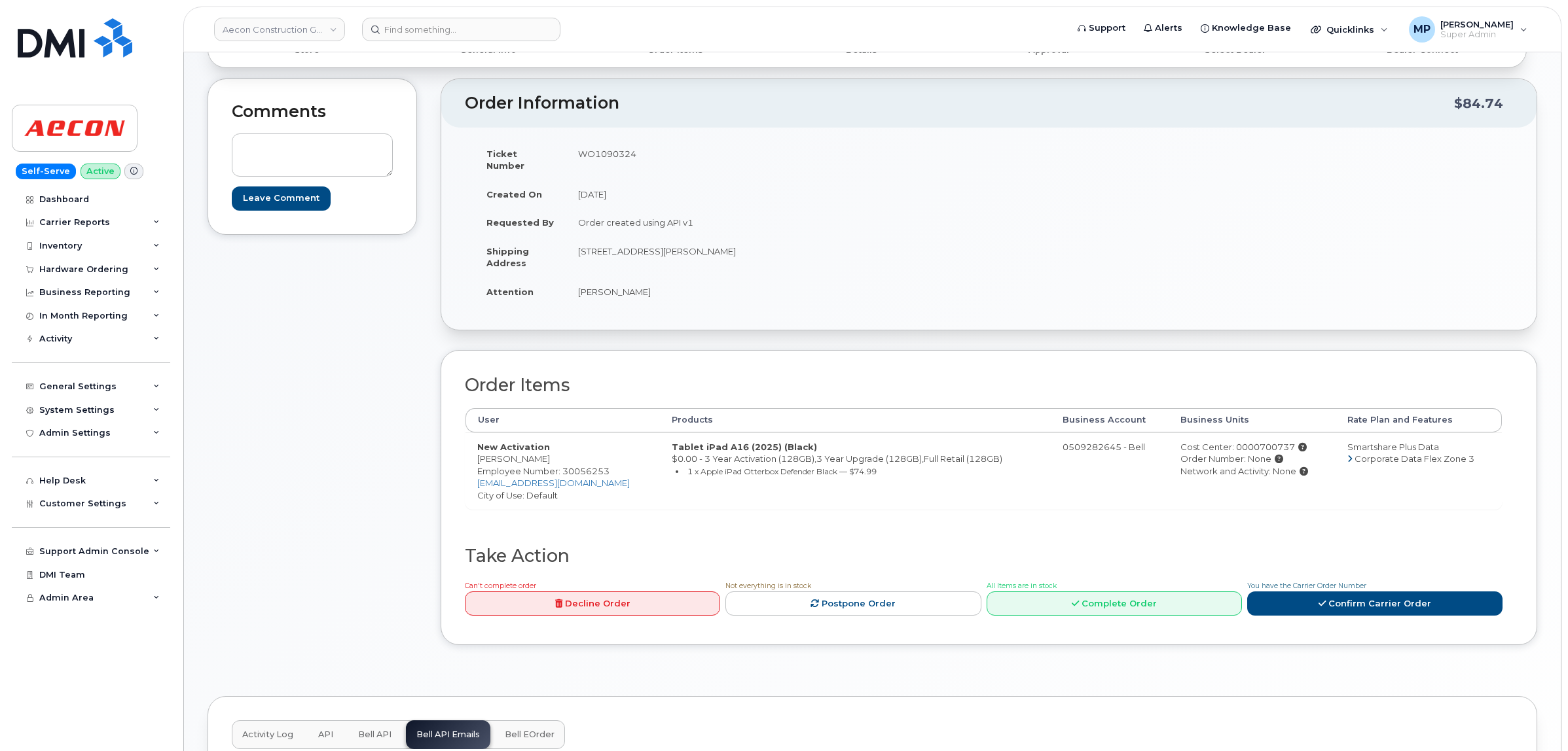
scroll to position [0, 0]
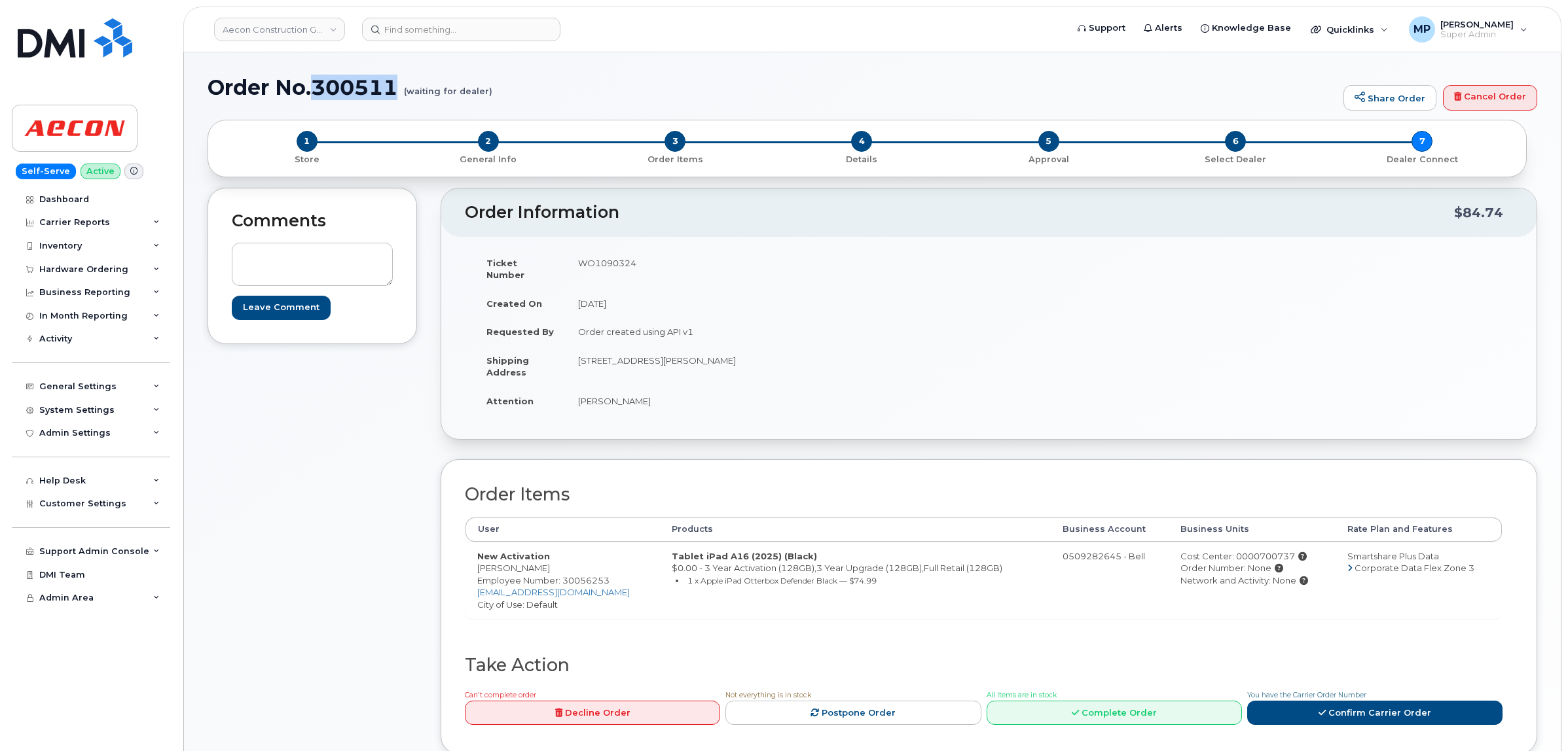
drag, startPoint x: 395, startPoint y: 85, endPoint x: 322, endPoint y: 93, distance: 73.4
click at [318, 89] on h1 "Order No.300511 (waiting for dealer)" at bounding box center [772, 87] width 1130 height 22
copy h1 "300511"
click at [1303, 701] on link "Confirm Carrier Order" at bounding box center [1374, 713] width 255 height 24
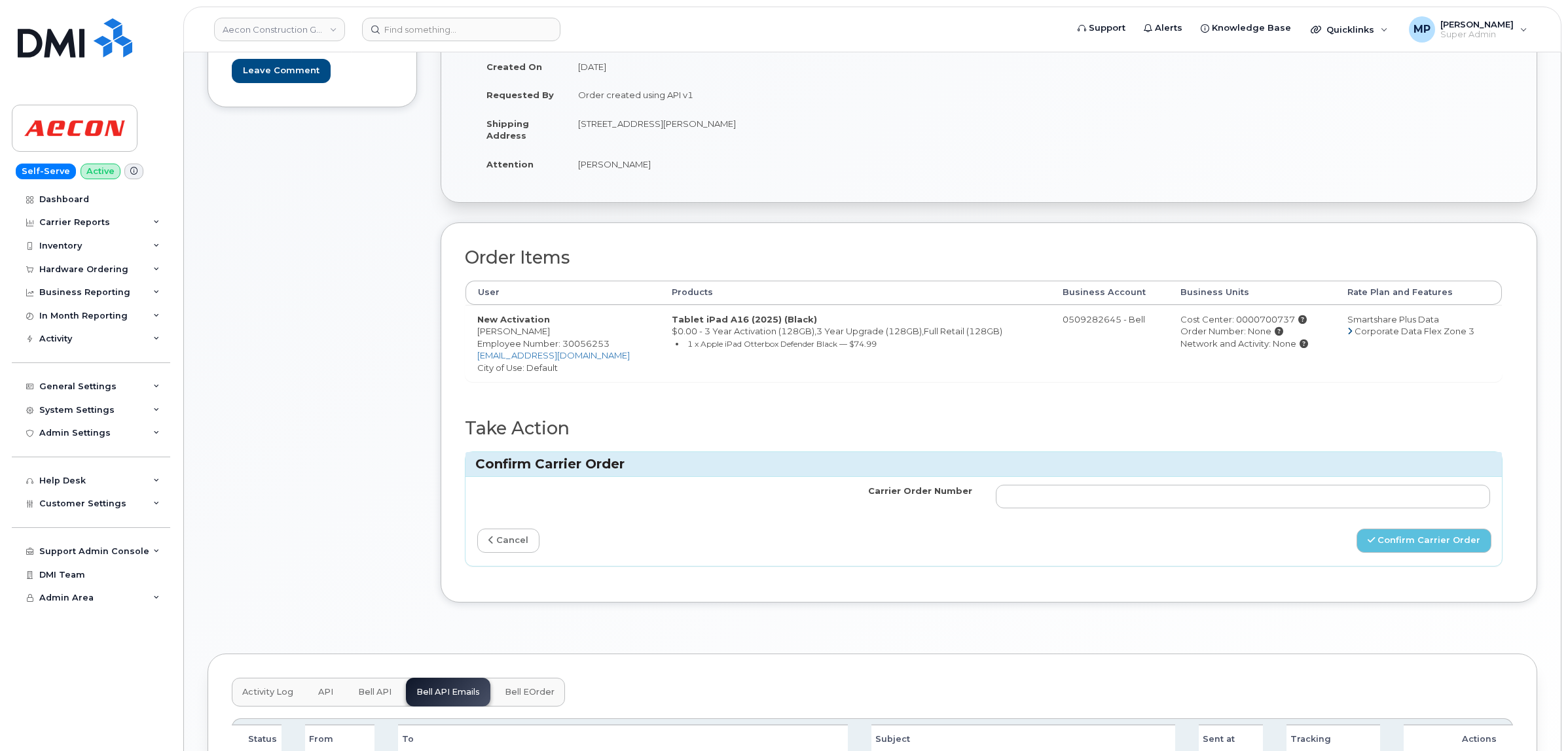
scroll to position [384, 0]
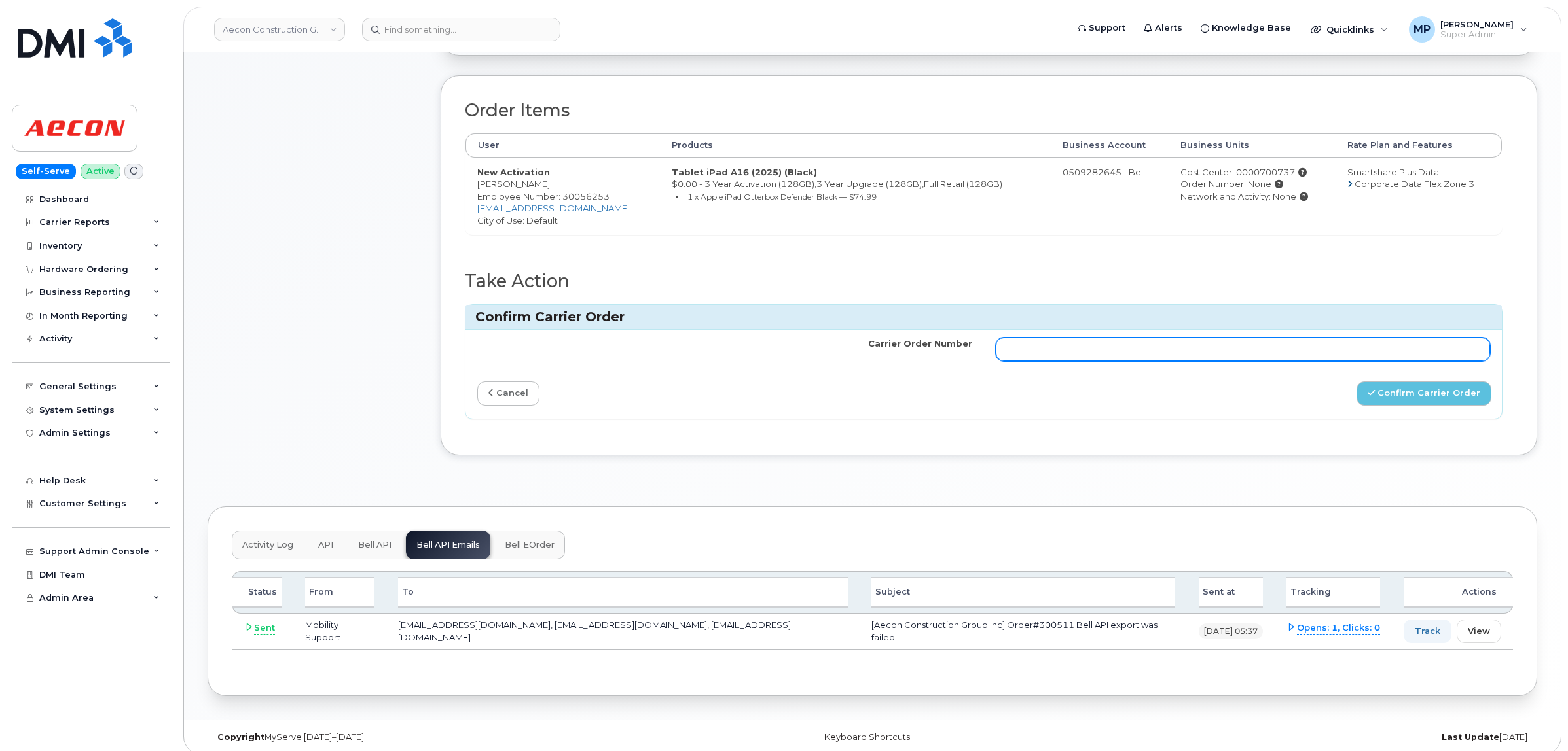
paste input "3014956"
type input "3014956"
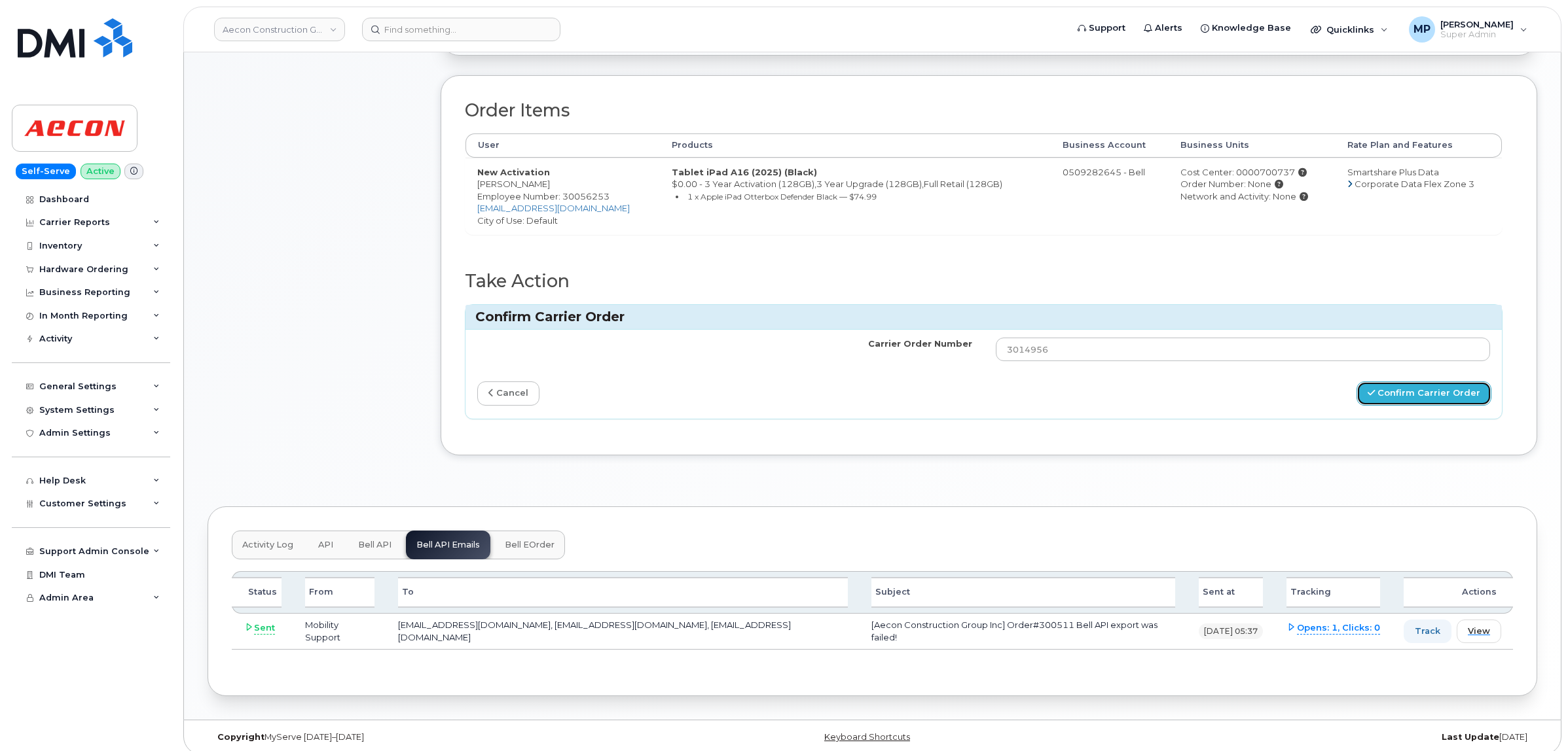
click at [1421, 383] on button "Confirm Carrier Order" at bounding box center [1424, 393] width 135 height 24
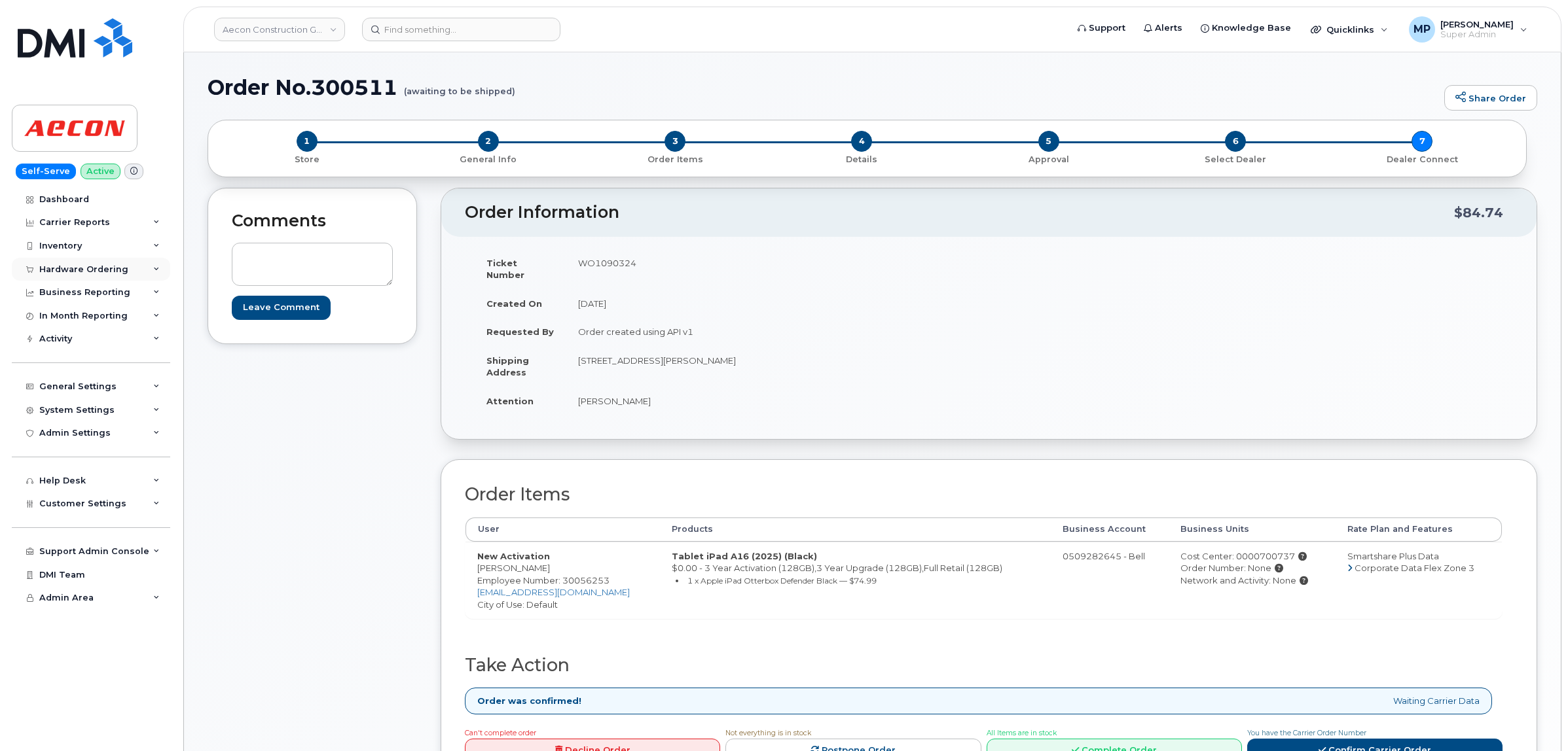
click at [61, 267] on div "Hardware Ordering" at bounding box center [83, 269] width 89 height 11
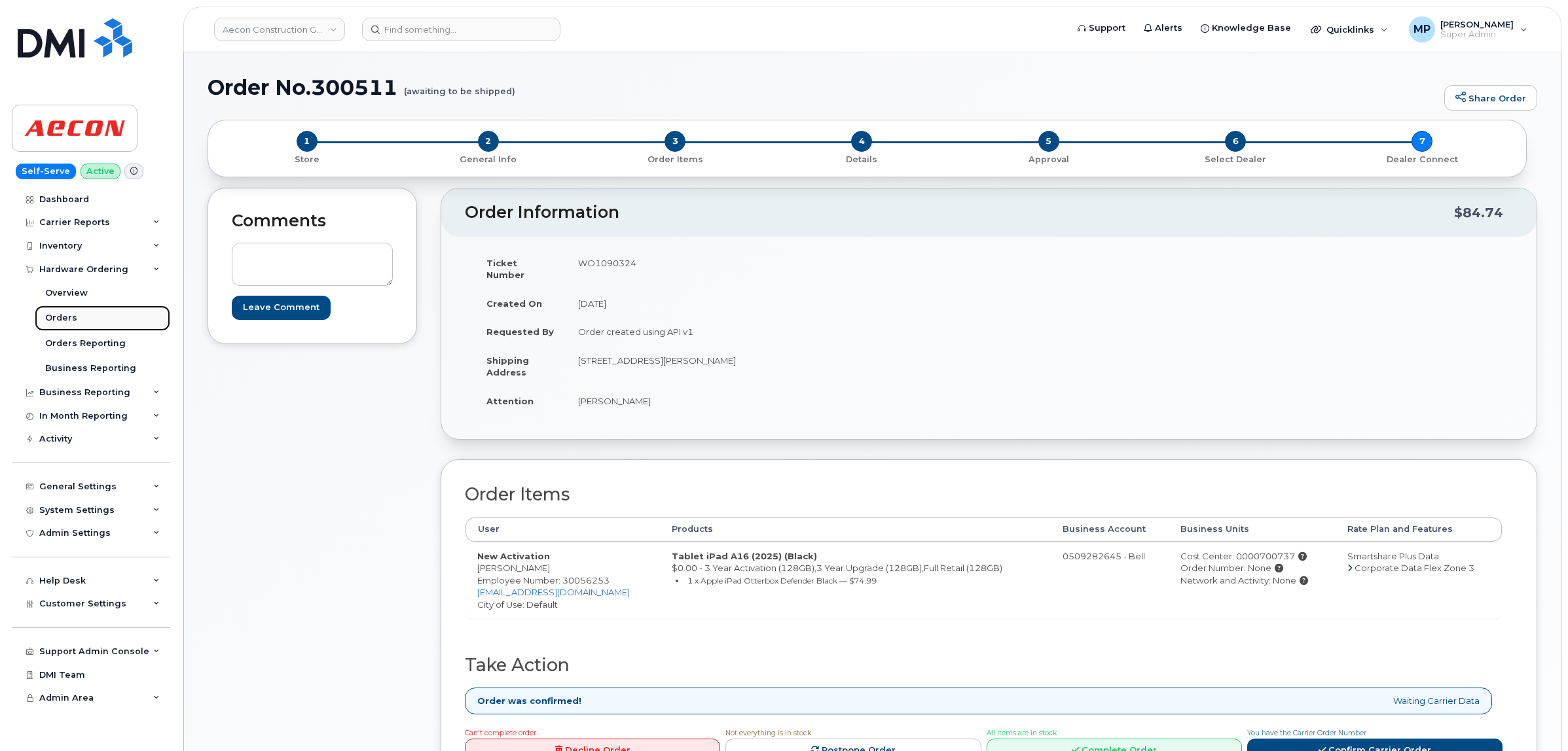
click at [67, 315] on div "Orders" at bounding box center [61, 318] width 32 height 12
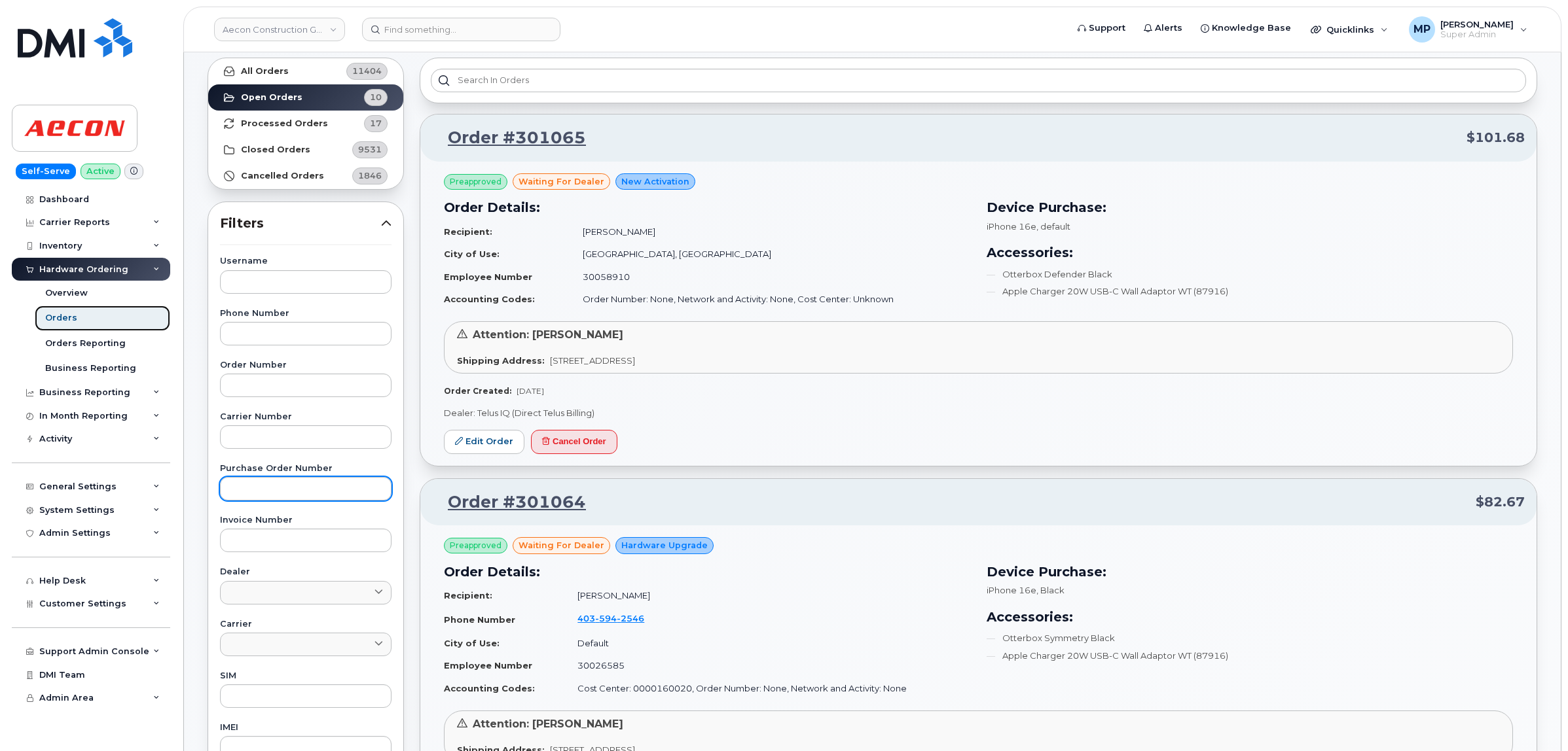
scroll to position [163, 0]
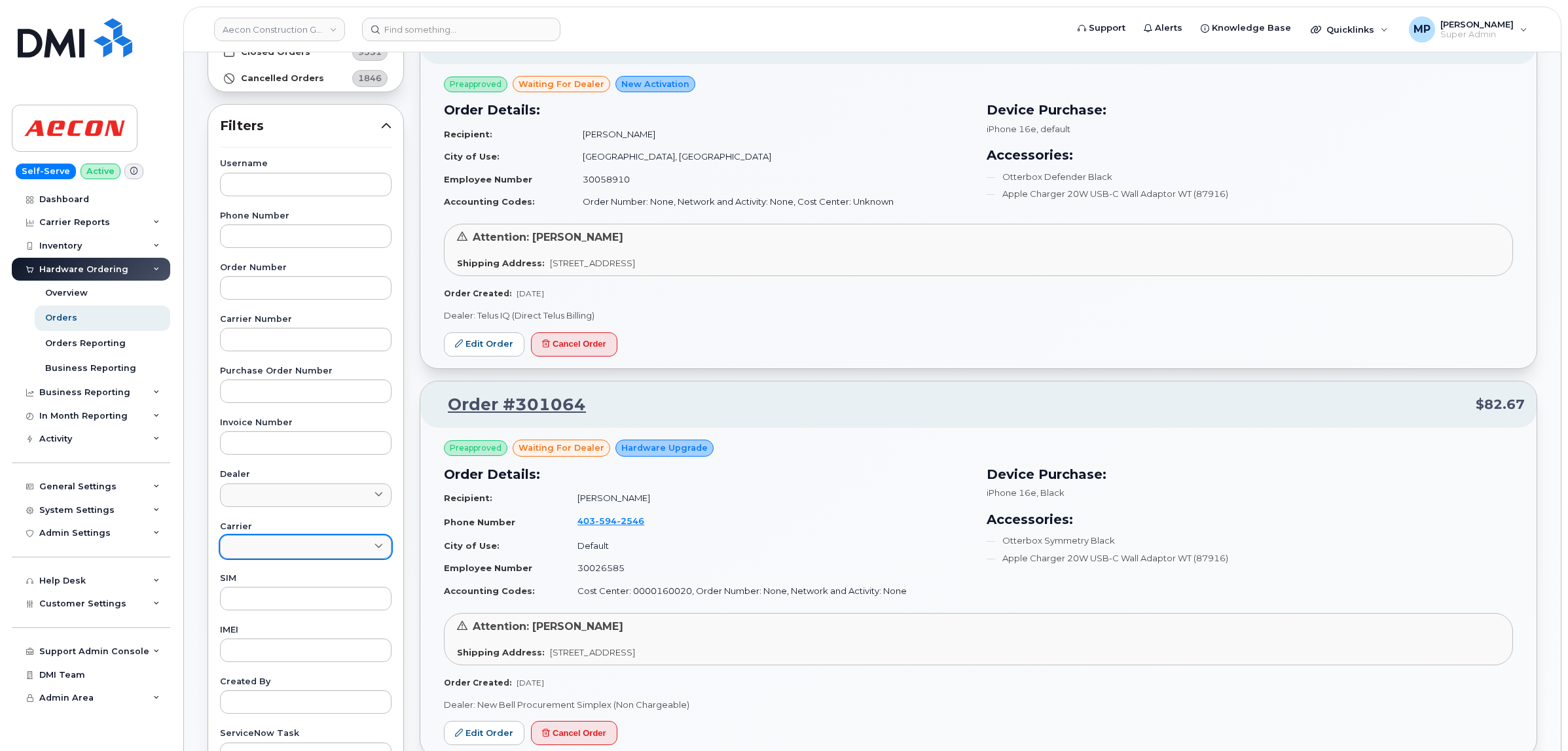
click at [286, 551] on link at bounding box center [305, 548] width 171 height 23
click at [246, 596] on div "Bell" at bounding box center [305, 596] width 165 height 22
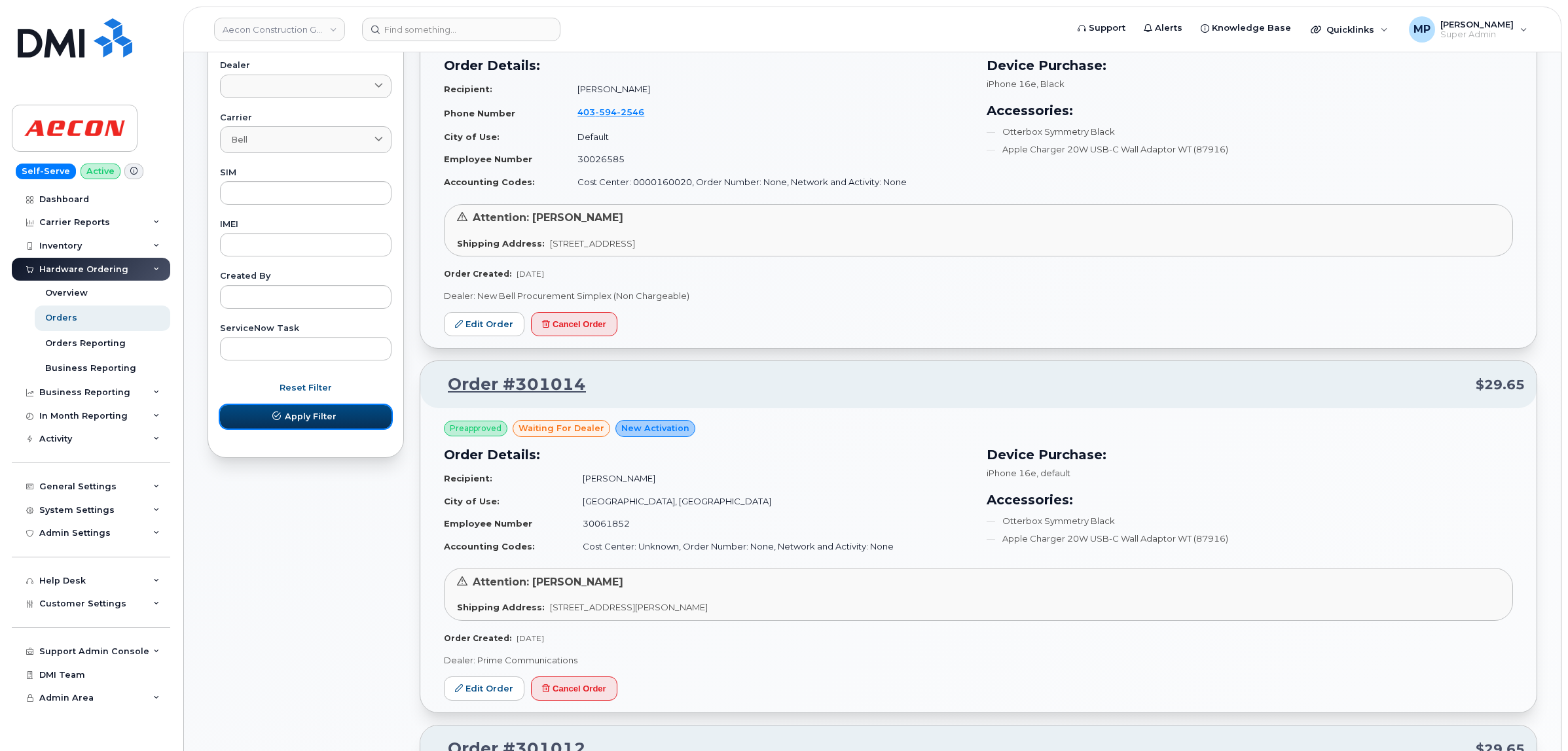
click at [295, 418] on span "Apply Filter" at bounding box center [310, 417] width 52 height 13
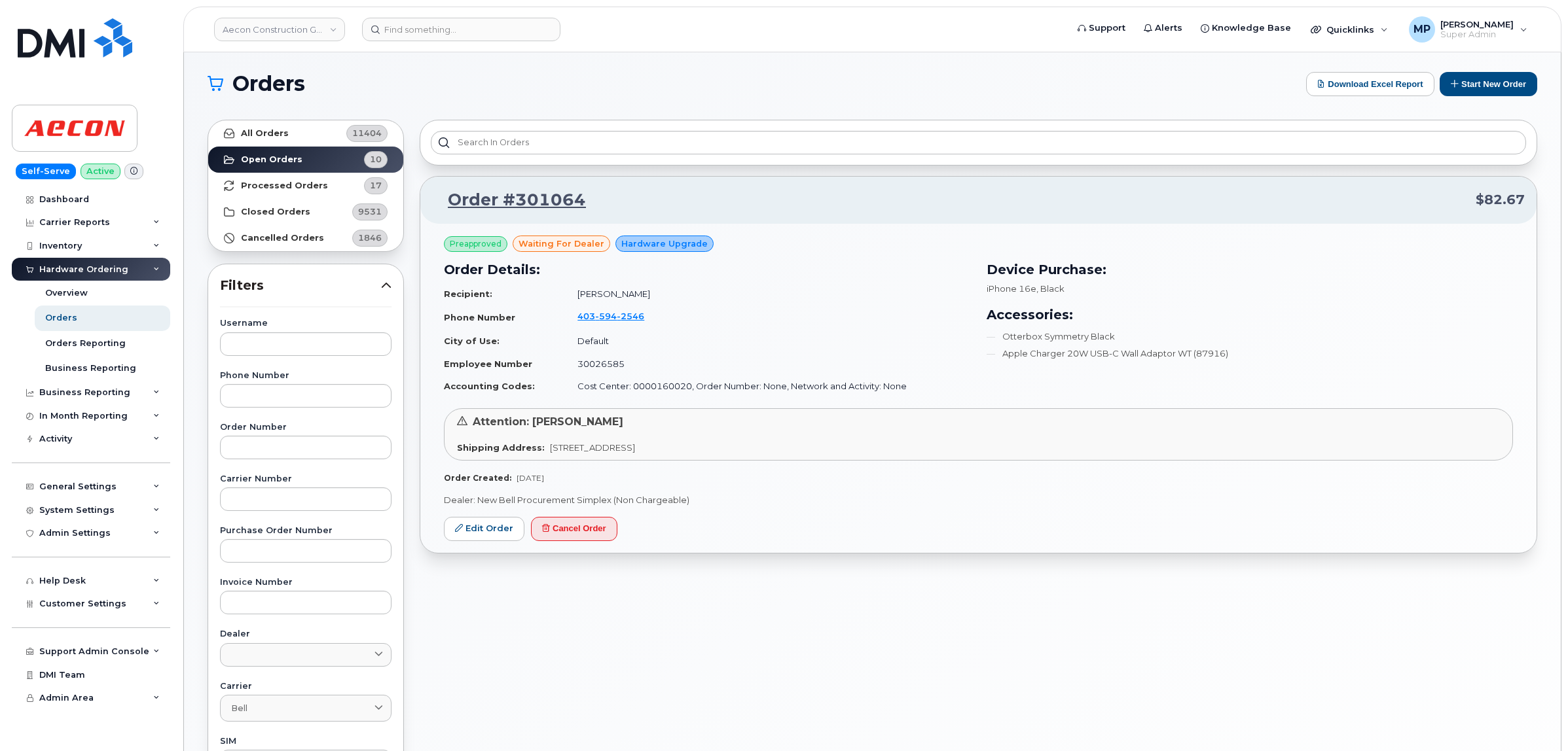
scroll to position [0, 0]
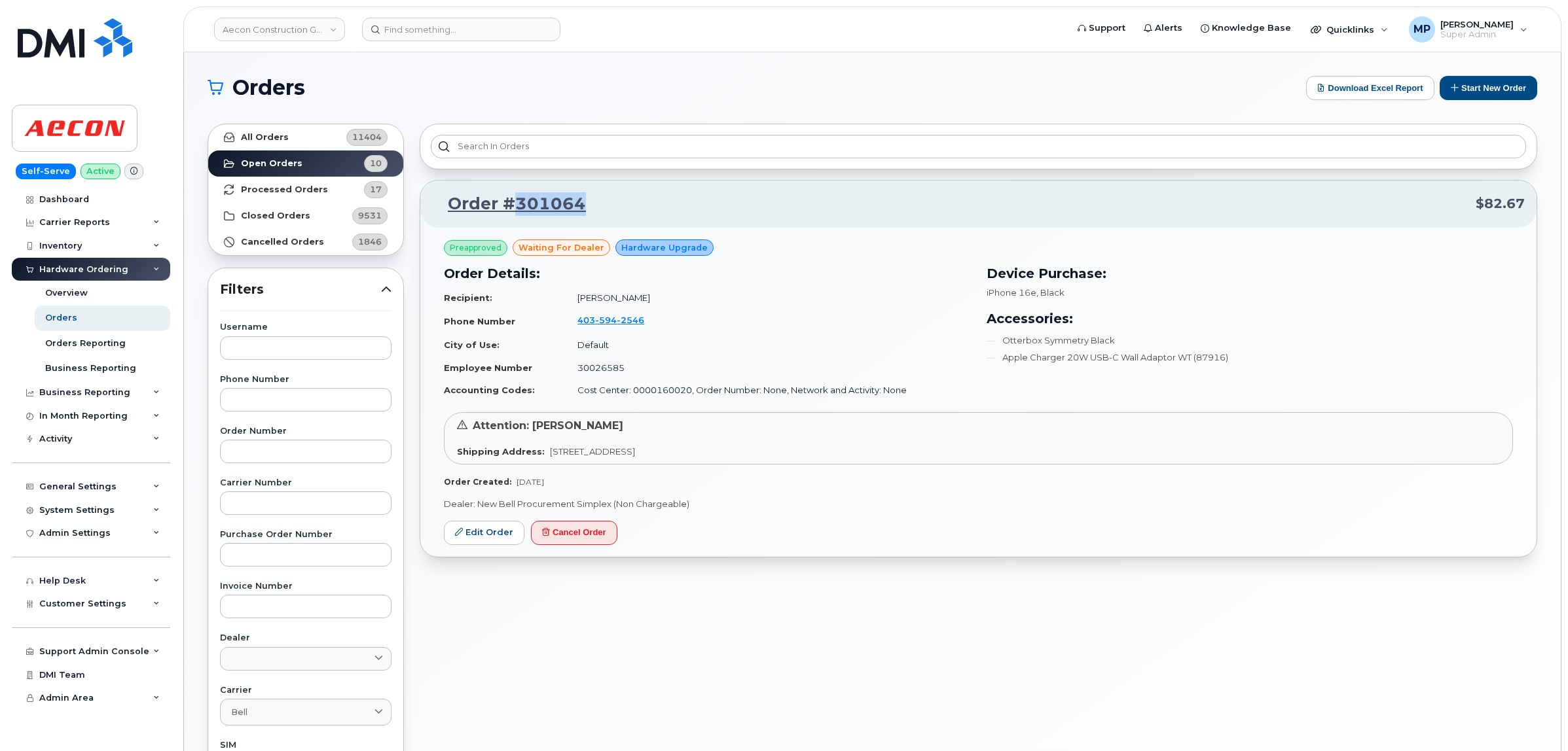
drag, startPoint x: 591, startPoint y: 207, endPoint x: 515, endPoint y: 213, distance: 76.2
click at [515, 213] on p "Order #301064 $82.67" at bounding box center [978, 204] width 1093 height 23
copy link "301064"
click at [264, 157] on link "Open Orders 10" at bounding box center [305, 163] width 195 height 26
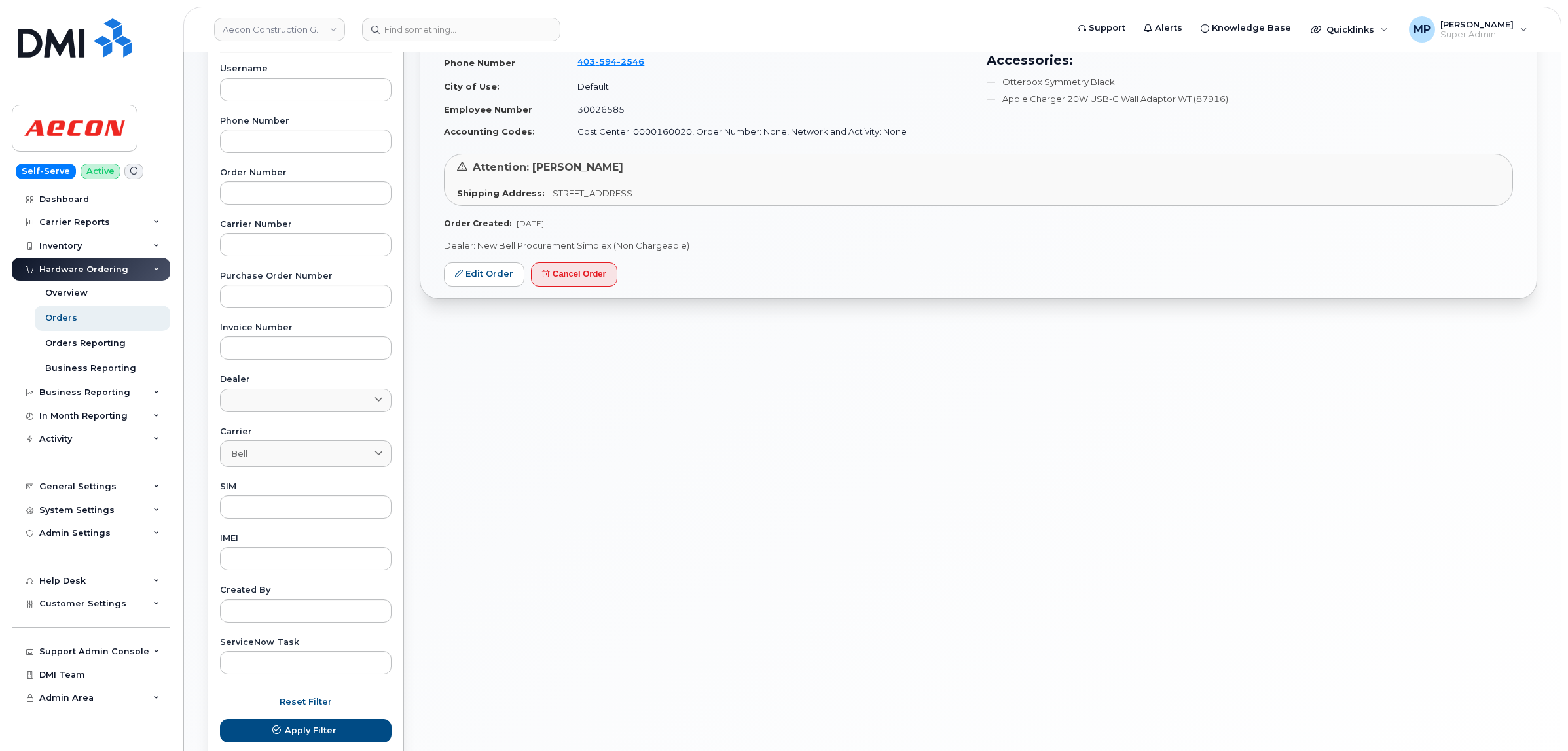
scroll to position [345, 0]
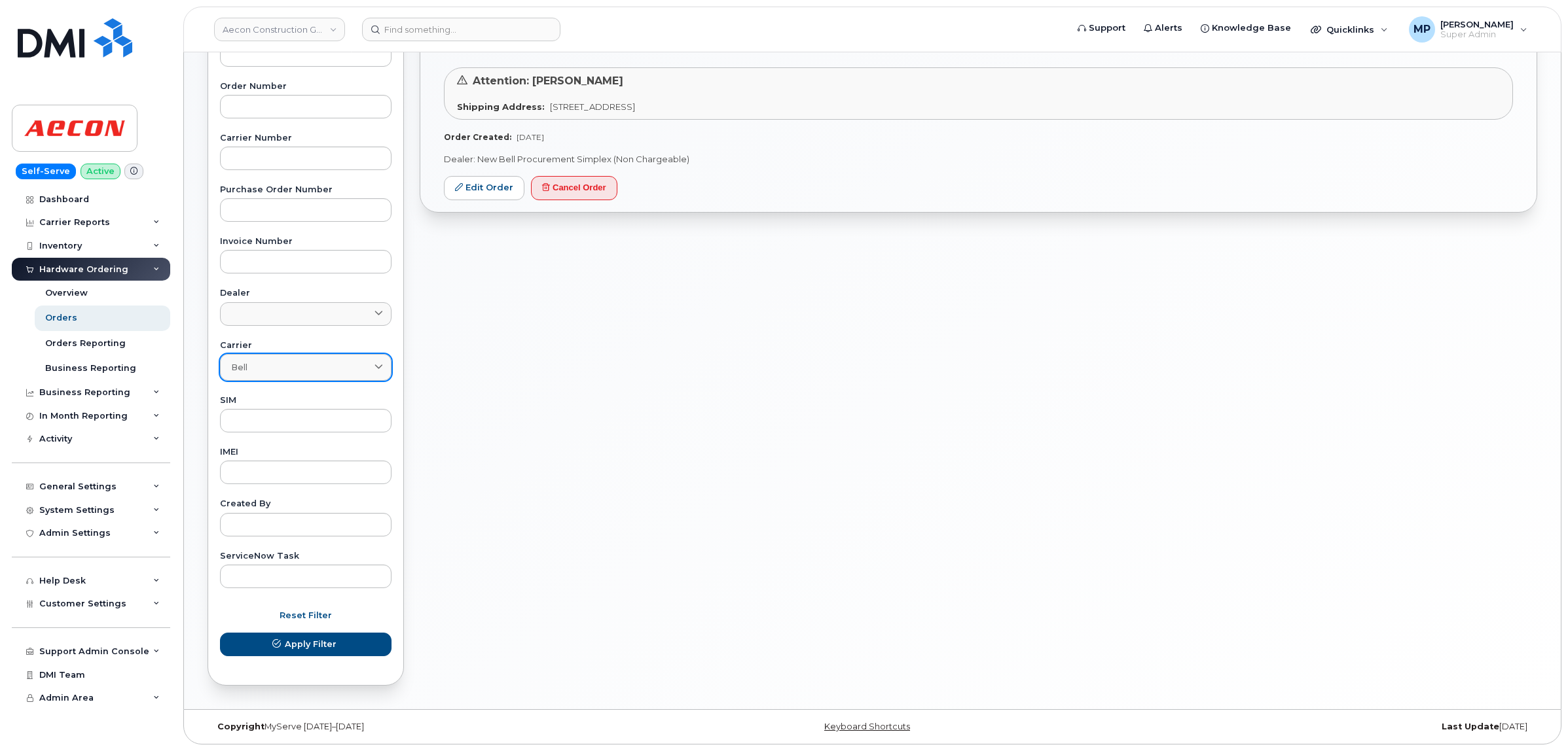
click at [275, 372] on div "Bell" at bounding box center [305, 367] width 150 height 13
click at [250, 449] on div "Telus" at bounding box center [305, 444] width 165 height 22
click at [252, 646] on button "Apply Filter" at bounding box center [305, 644] width 171 height 23
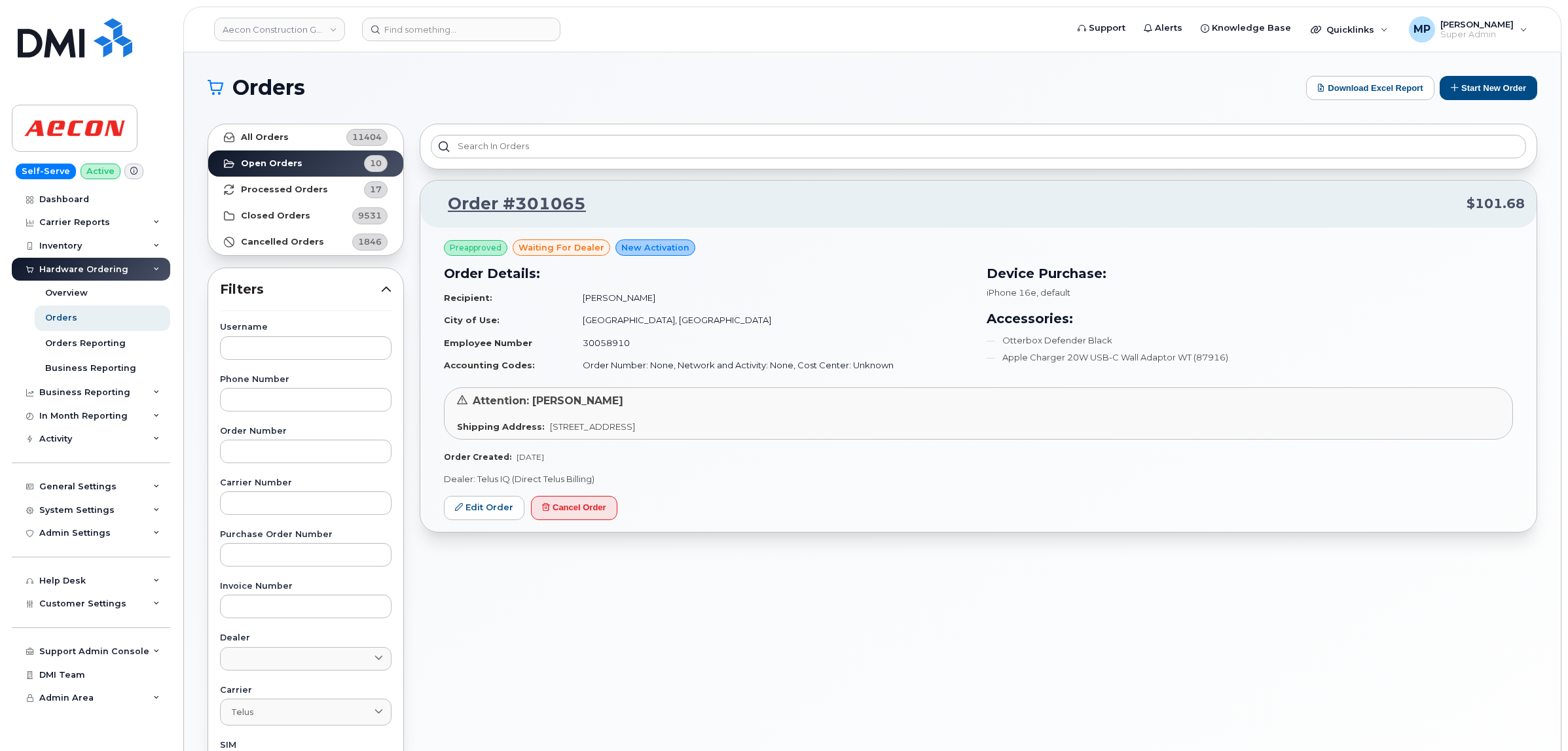
scroll to position [82, 0]
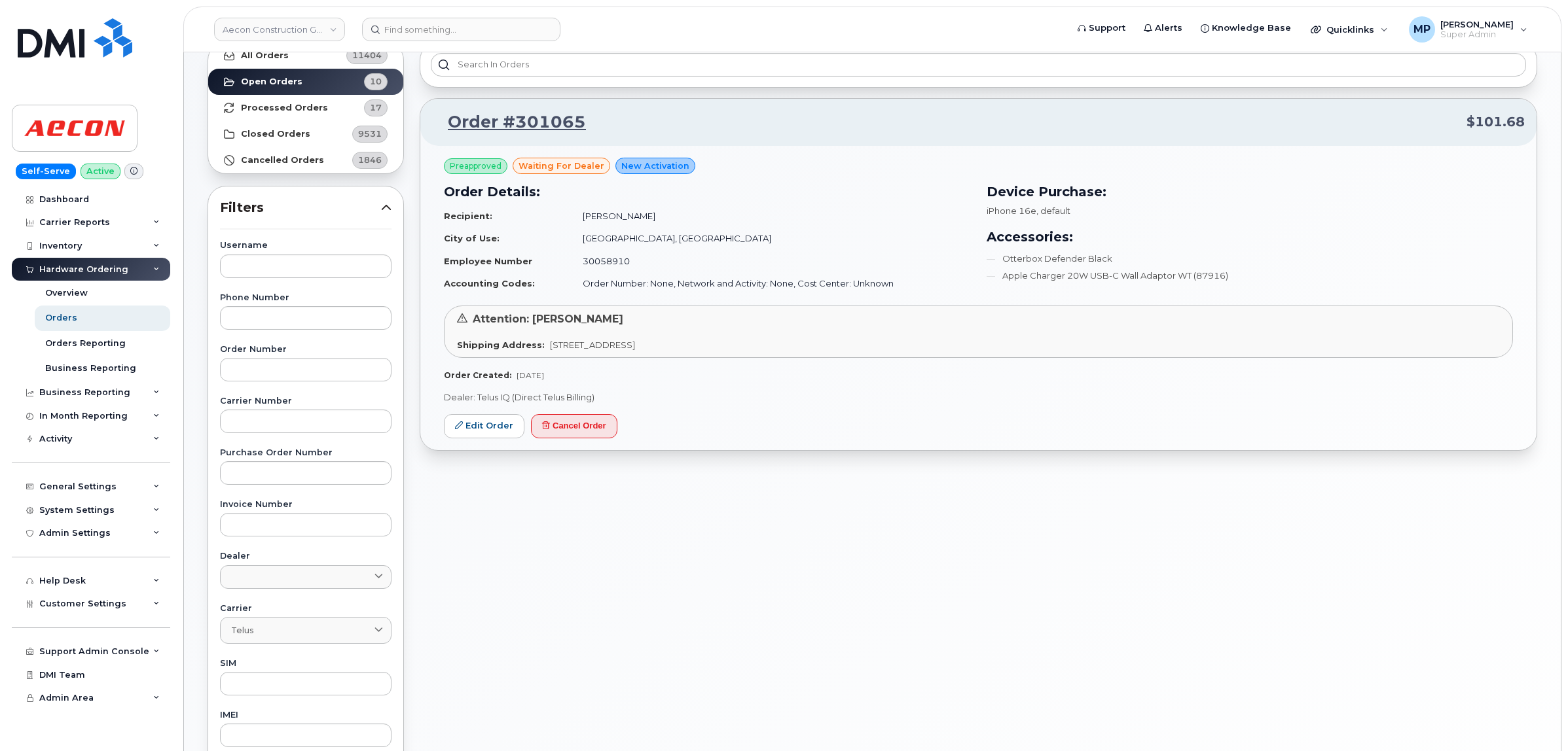
click at [587, 130] on p "Order #301065 $101.68" at bounding box center [978, 122] width 1093 height 23
drag, startPoint x: 580, startPoint y: 130, endPoint x: 517, endPoint y: 133, distance: 63.1
click at [517, 133] on p "Order #301065 $101.68" at bounding box center [978, 122] width 1093 height 23
copy link "301065"
click at [291, 103] on strong "Processed Orders" at bounding box center [284, 108] width 87 height 11
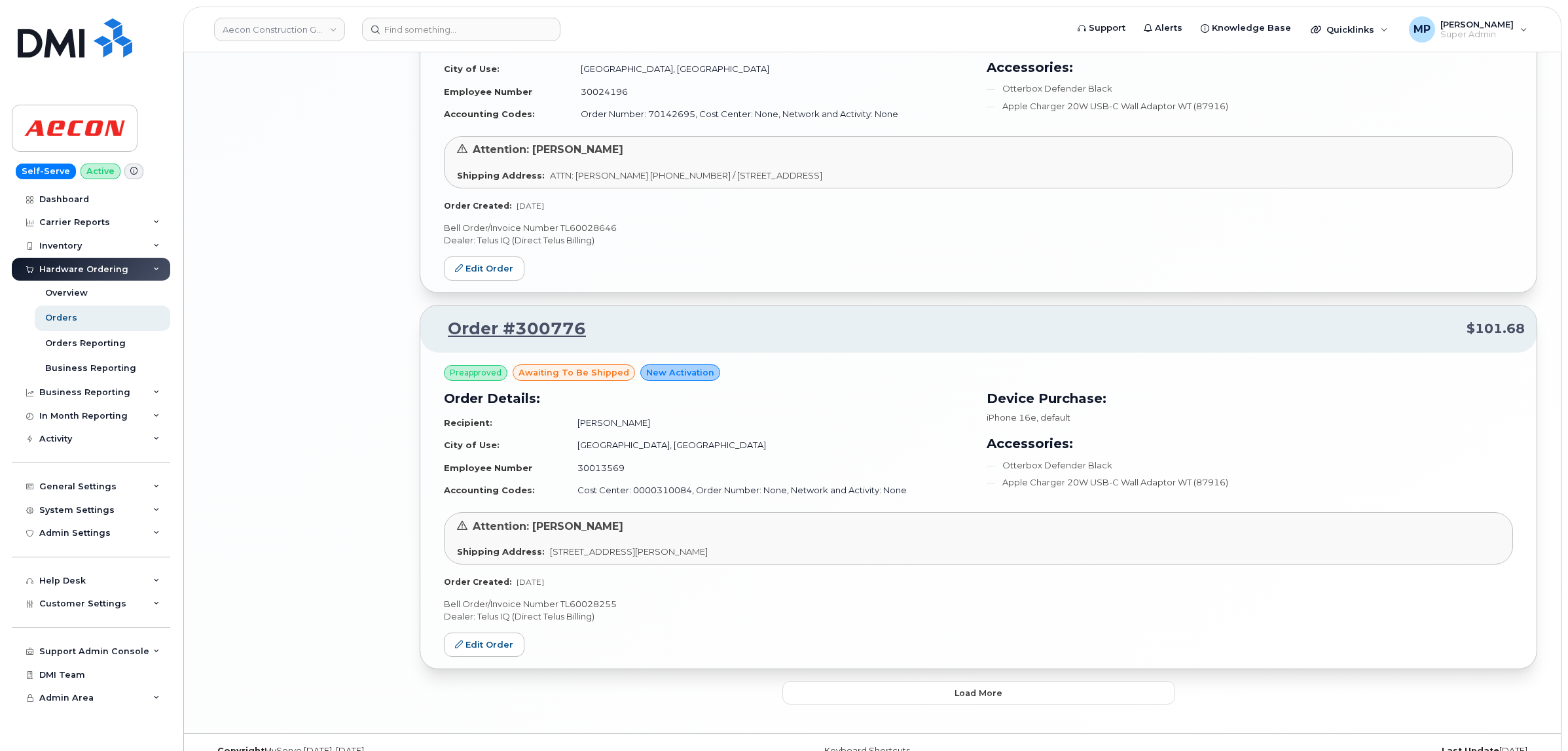
scroll to position [2543, 0]
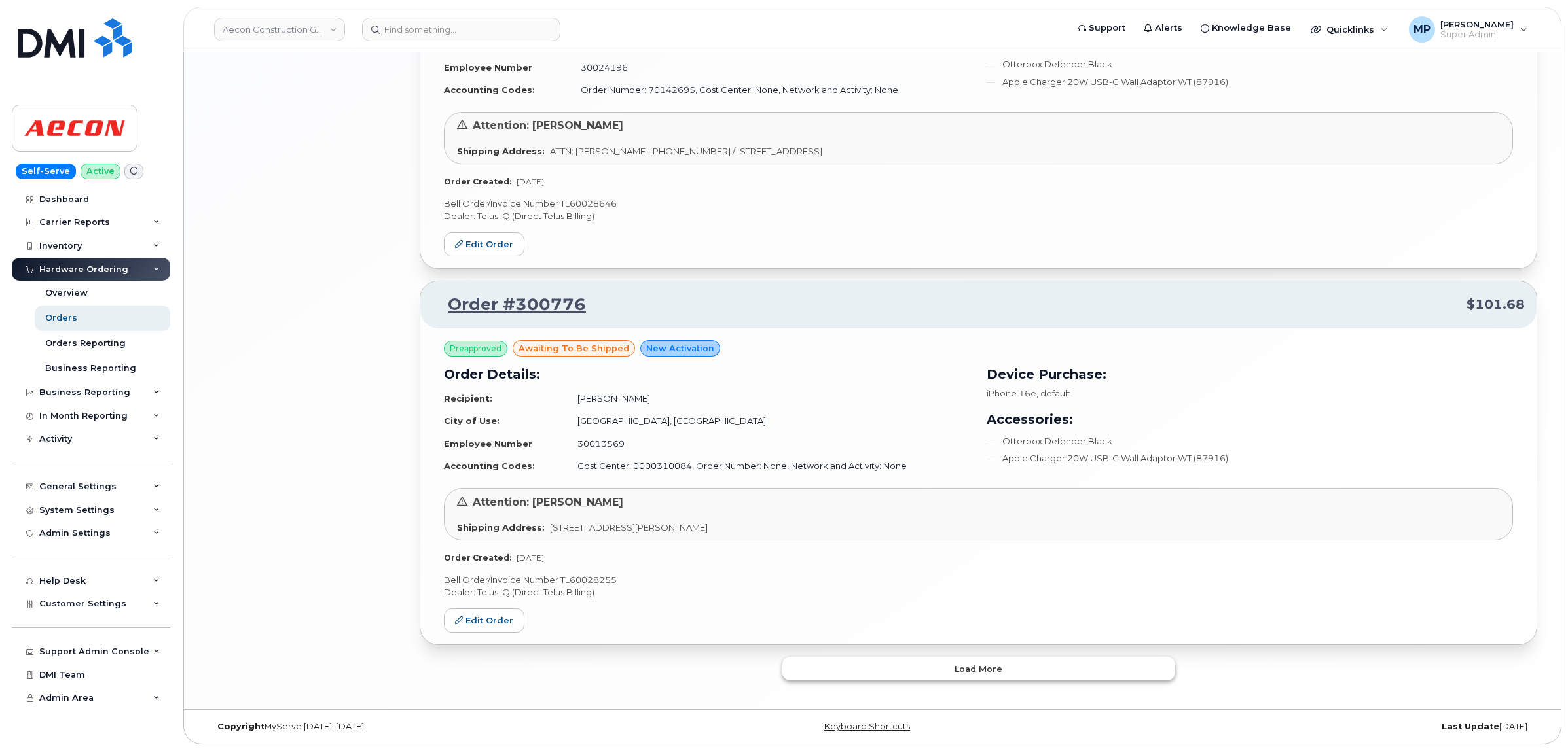
click at [943, 663] on button "Load more" at bounding box center [979, 669] width 393 height 23
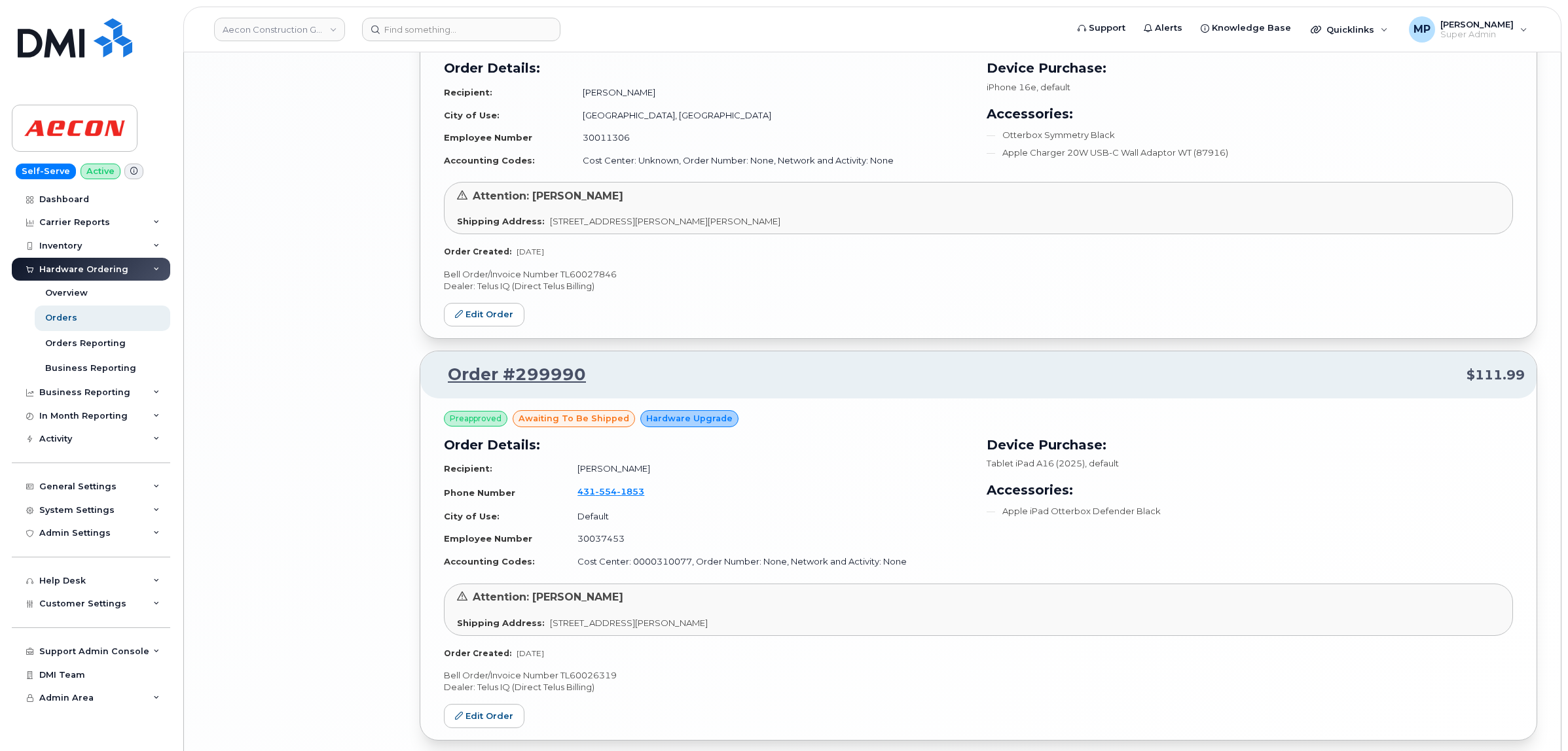
scroll to position [3292, 0]
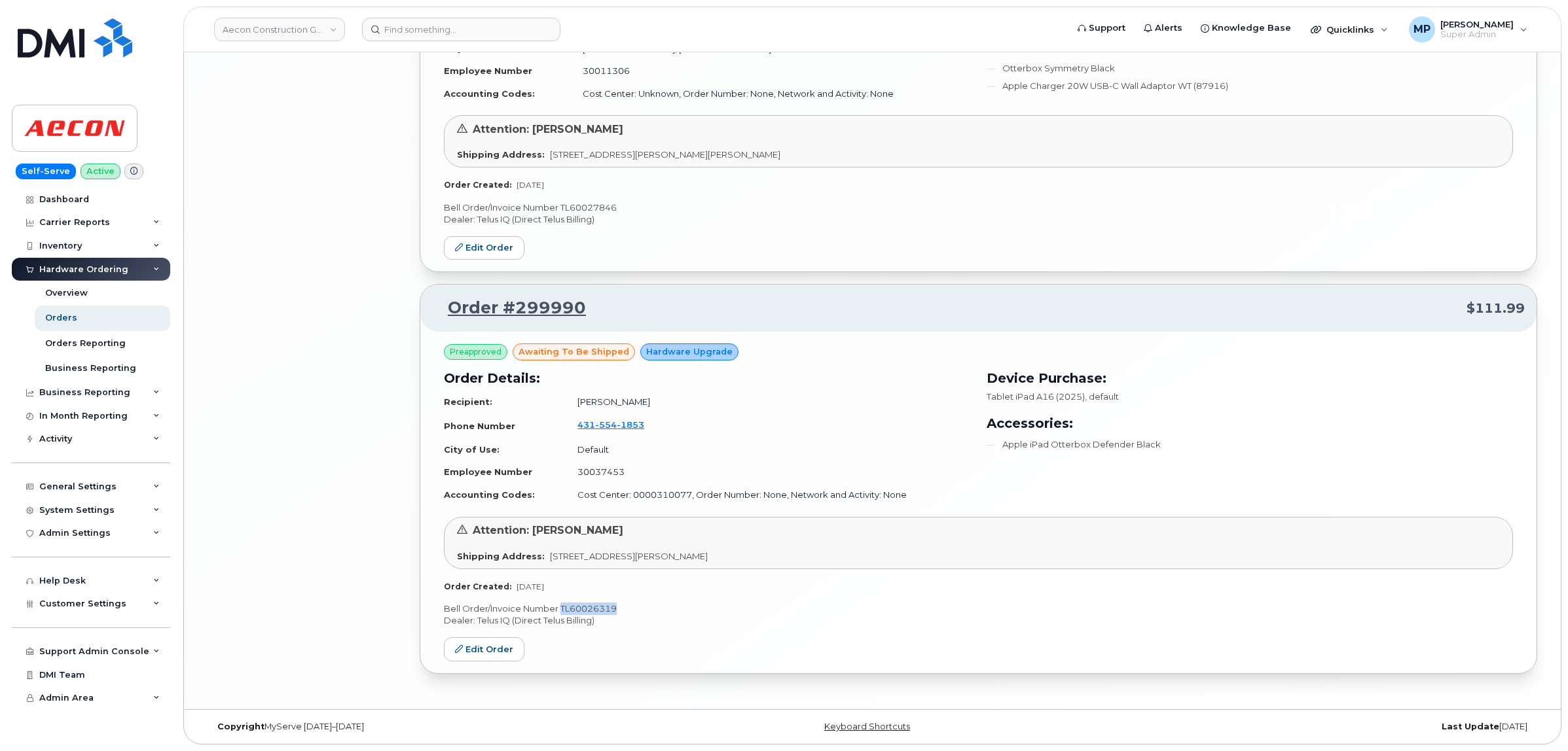
drag, startPoint x: 620, startPoint y: 607, endPoint x: 560, endPoint y: 606, distance: 60.0
click at [560, 606] on p "Bell Order/Invoice Number TL60026319" at bounding box center [978, 608] width 1069 height 13
copy p "TL60026319"
drag, startPoint x: 591, startPoint y: 311, endPoint x: 517, endPoint y: 308, distance: 74.1
click at [517, 308] on p "Order #299990 $111.99" at bounding box center [978, 308] width 1093 height 23
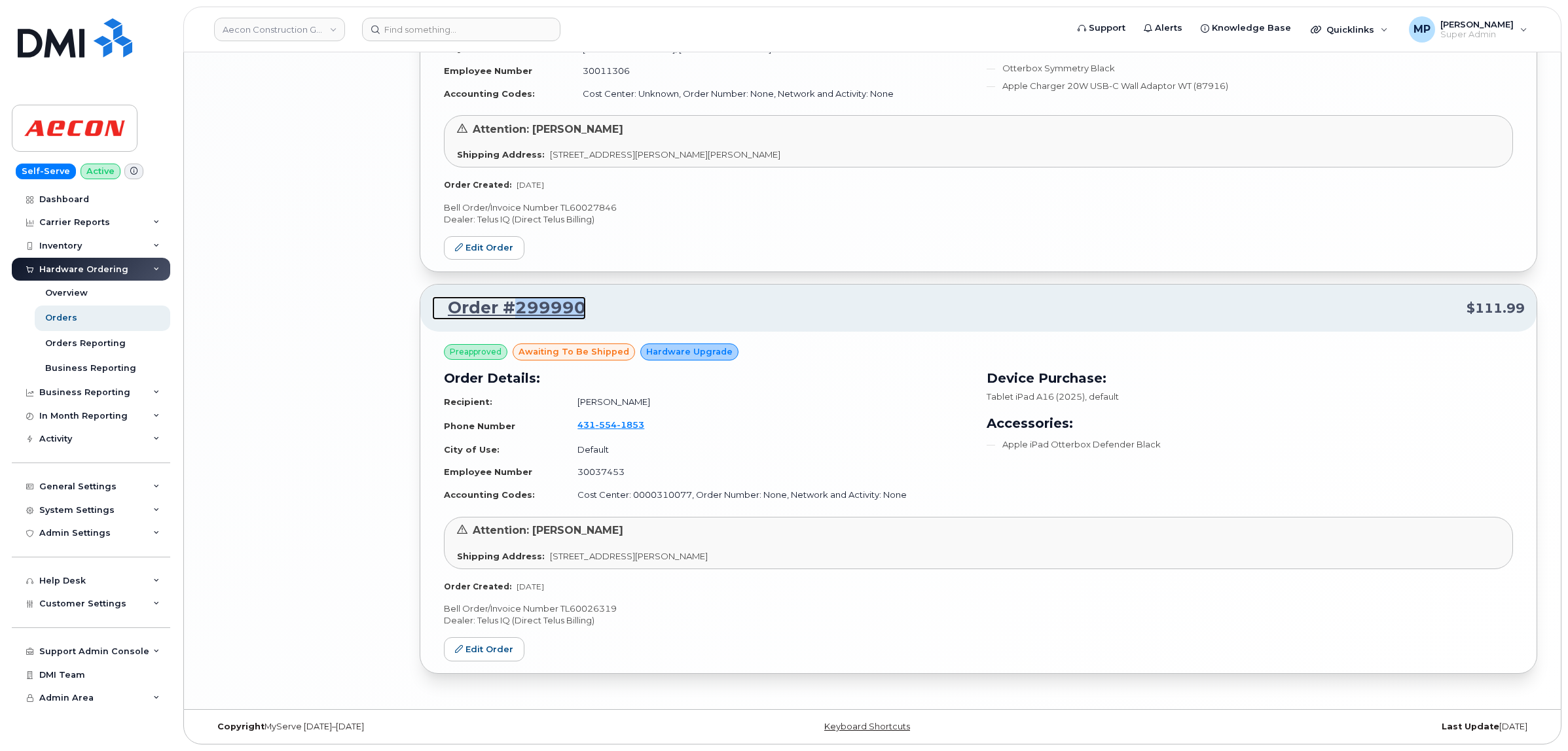
copy link "299990"
